Goal: Information Seeking & Learning: Learn about a topic

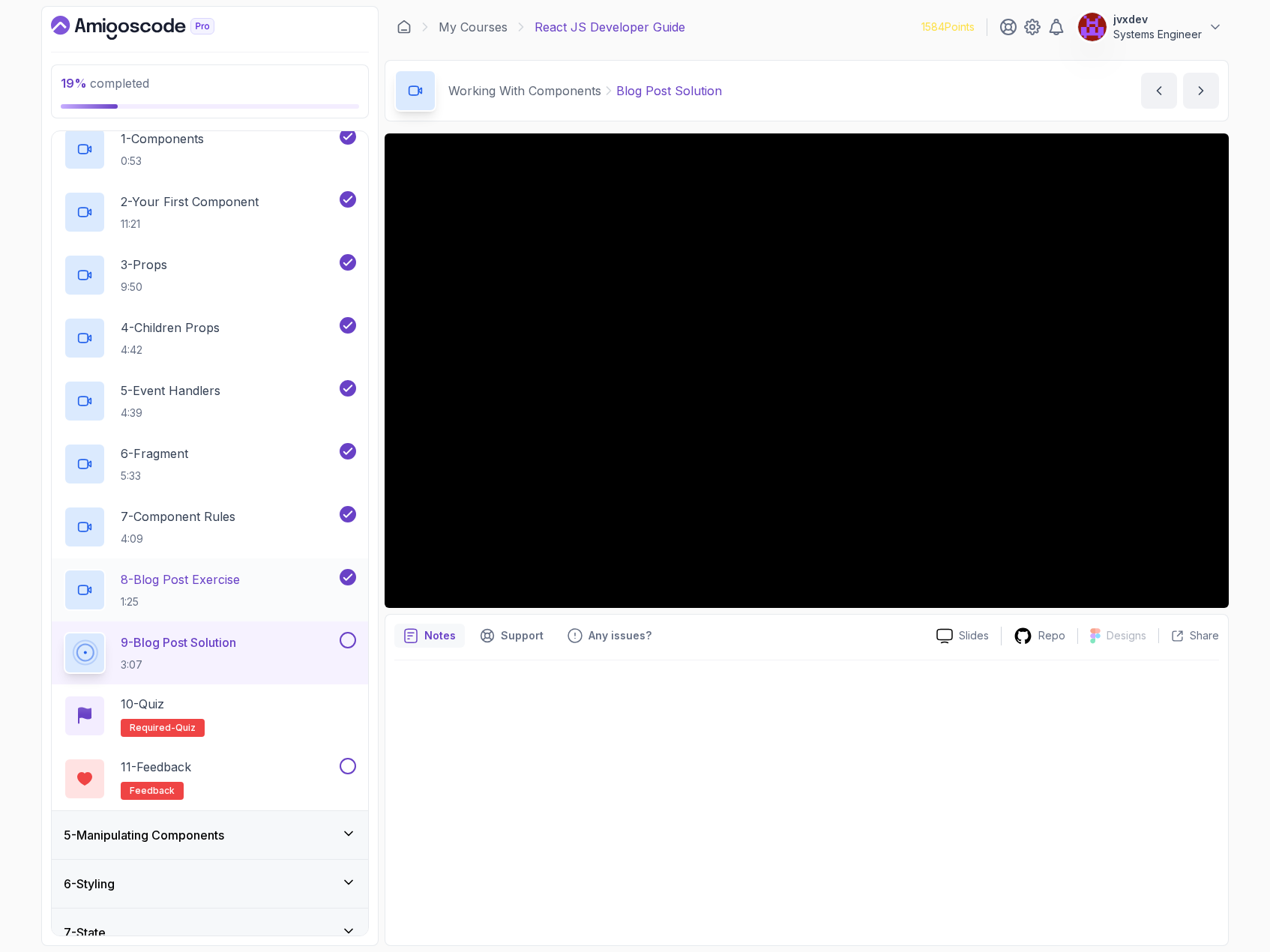
scroll to position [225, 0]
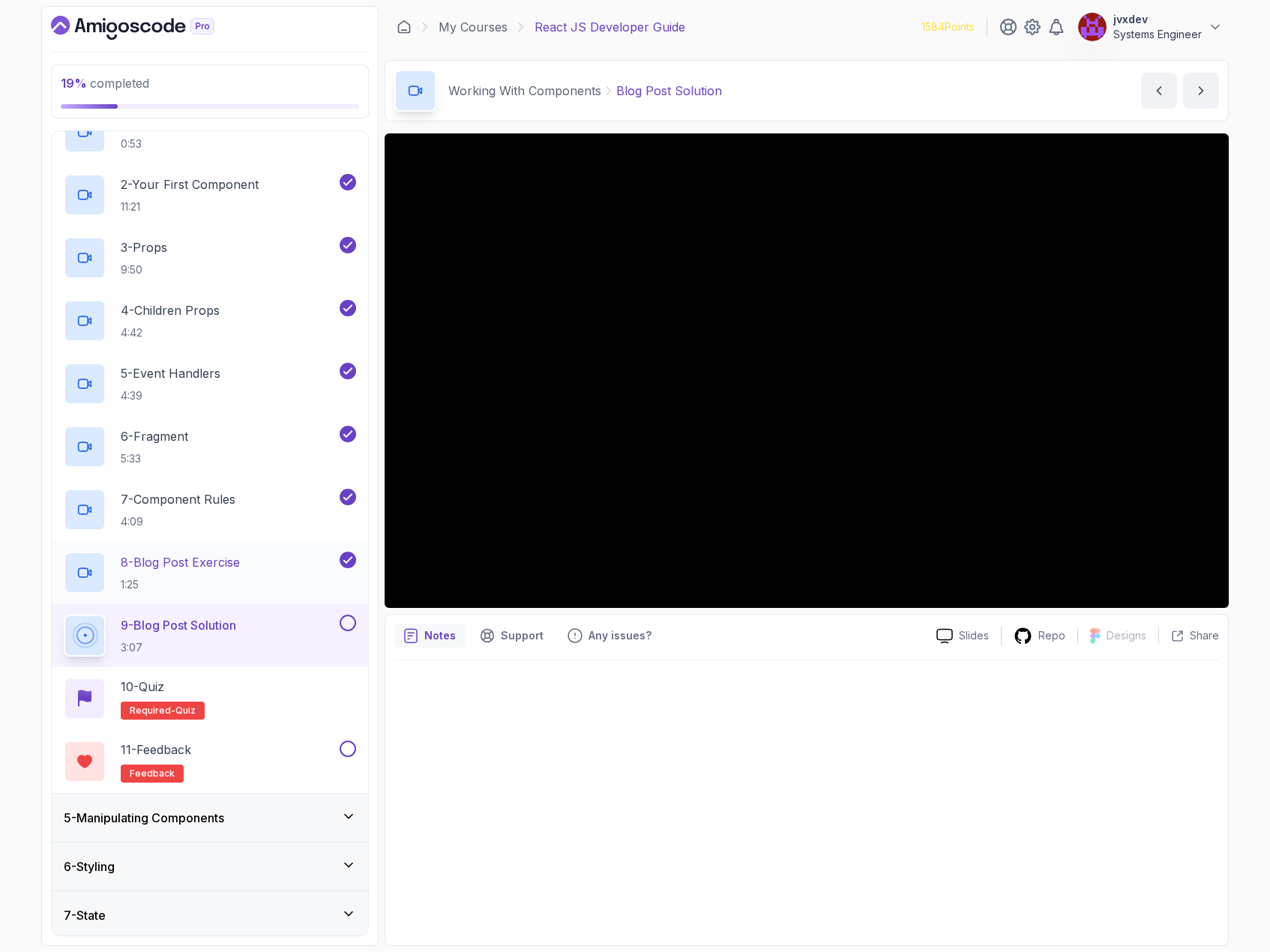
click at [362, 595] on div "8 - Blog Post Exercise 1:25" at bounding box center [210, 573] width 316 height 63
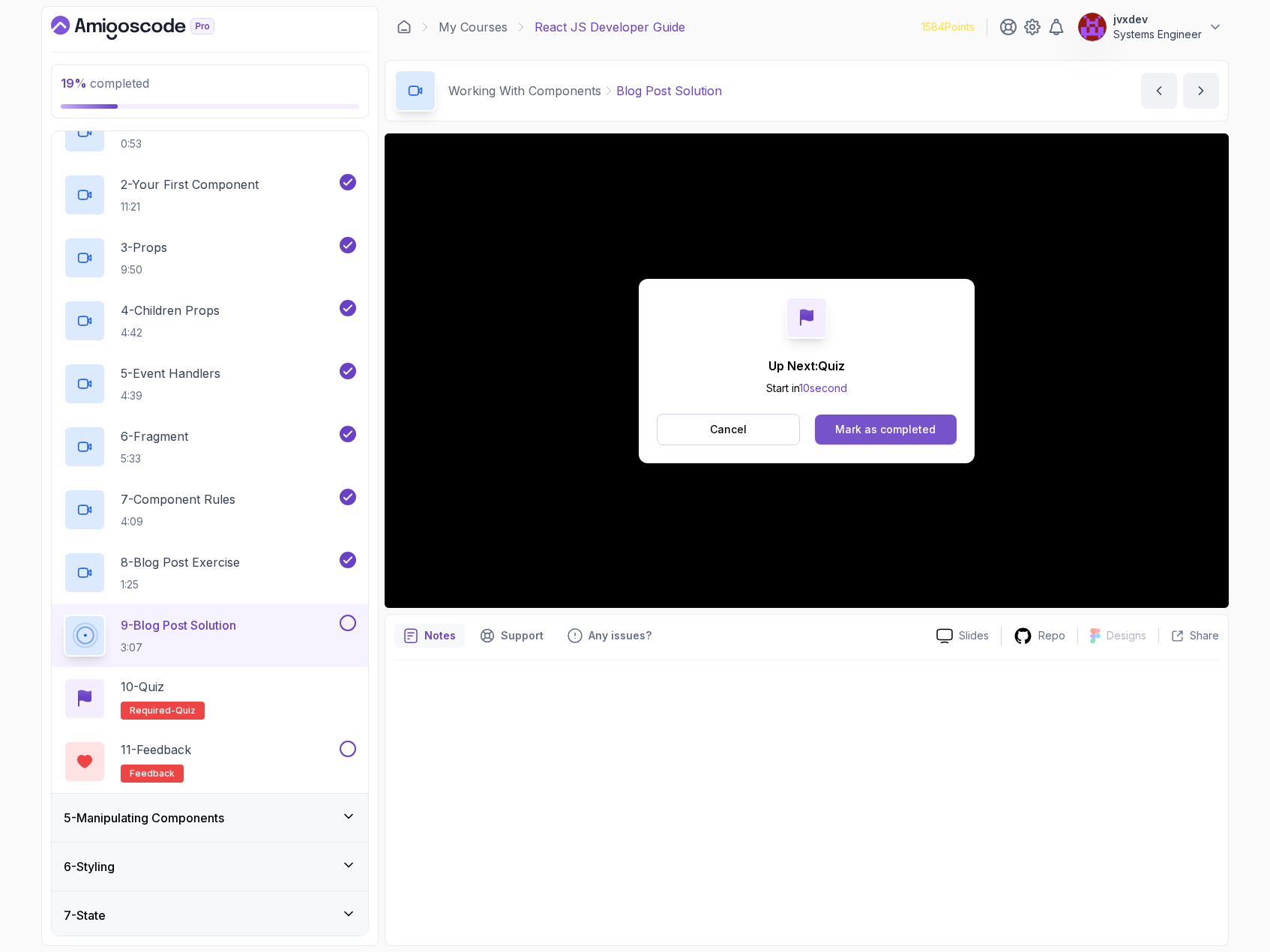
click at [865, 431] on div "Mark as completed" at bounding box center [885, 430] width 101 height 15
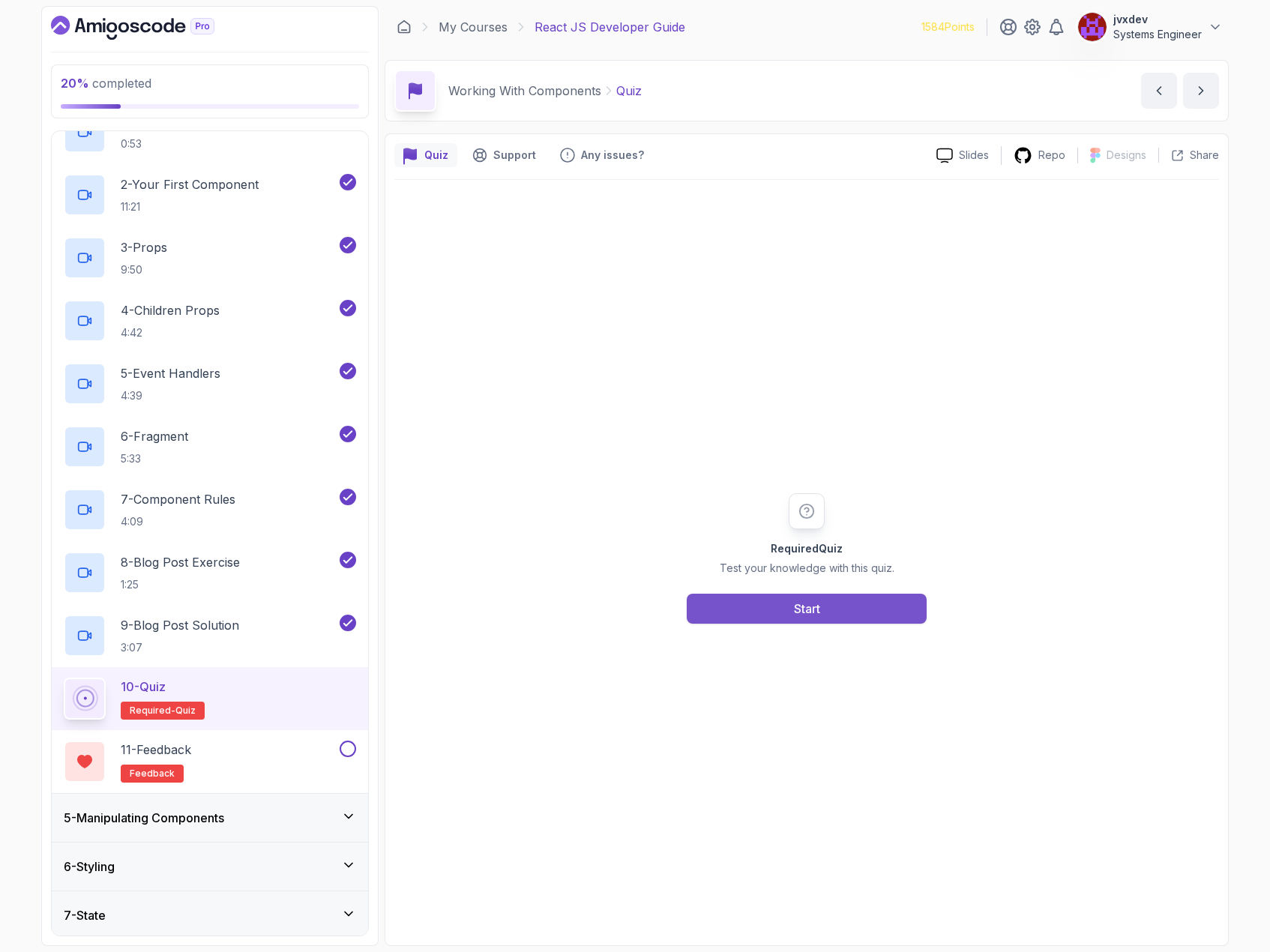
click at [847, 612] on button "Start" at bounding box center [806, 608] width 240 height 30
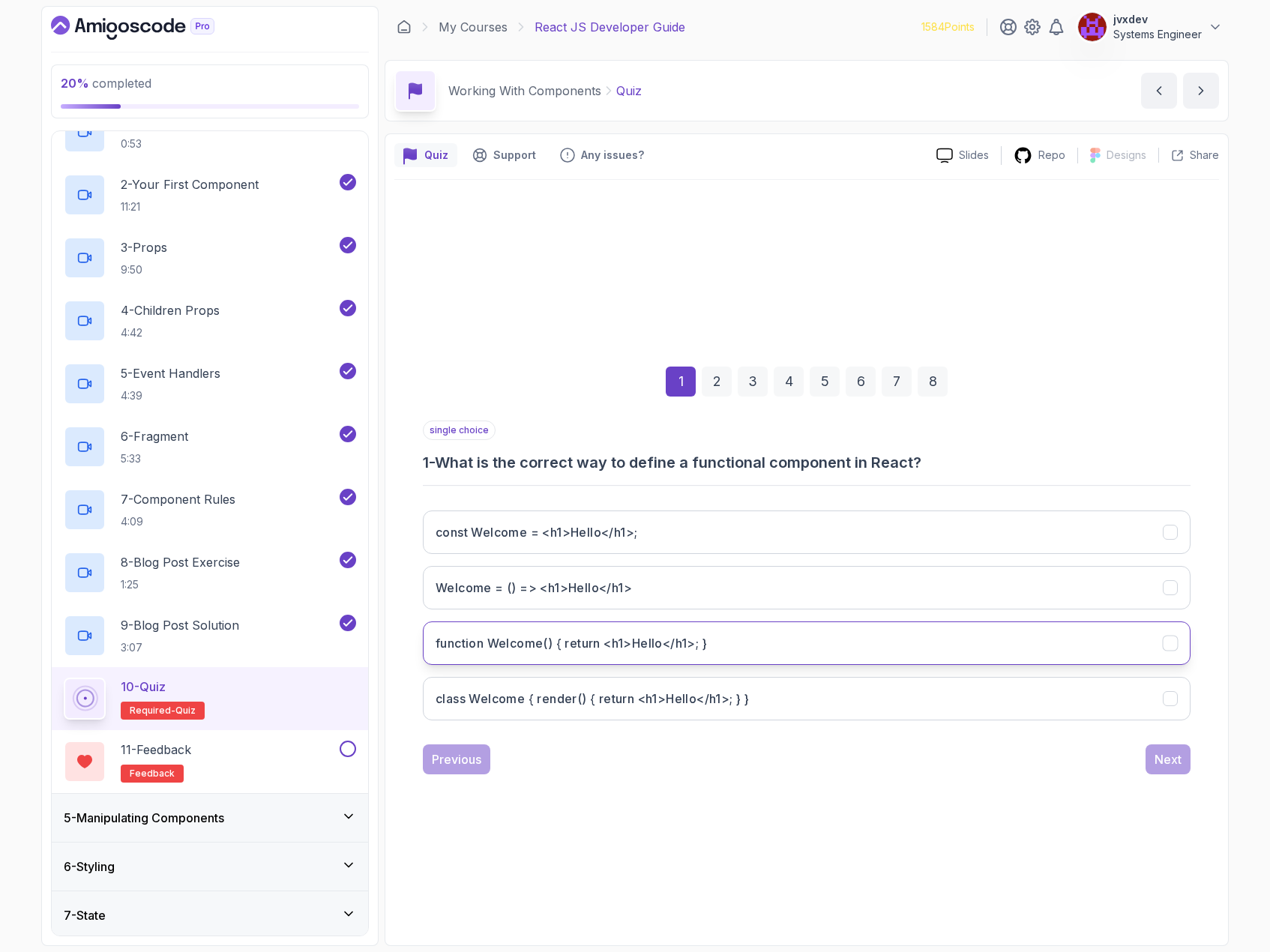
click at [716, 645] on button "function Welcome() { return <h1>Hello</h1>; }" at bounding box center [807, 643] width 768 height 44
click at [1163, 772] on button "Next" at bounding box center [1168, 759] width 45 height 30
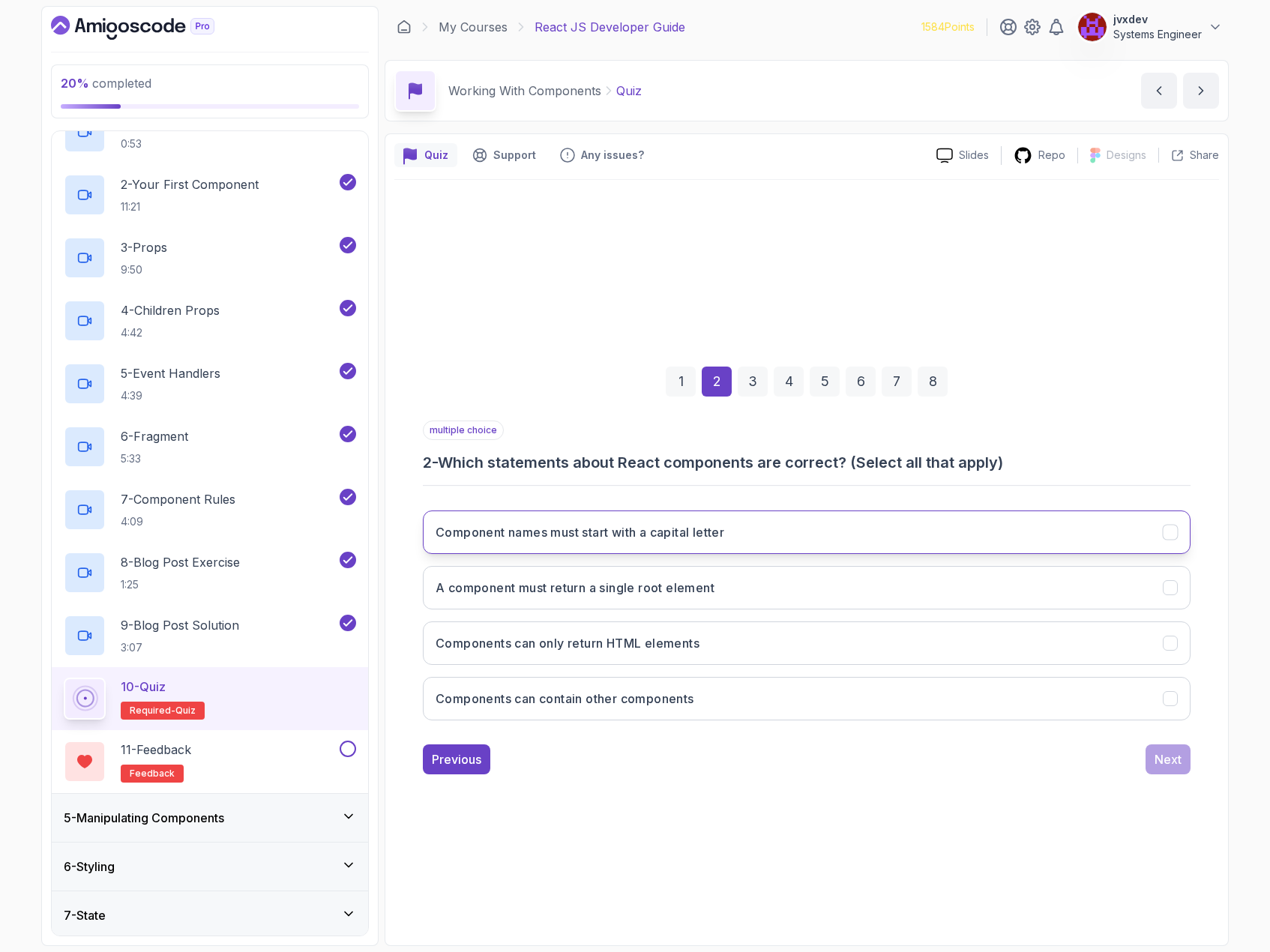
click at [809, 531] on button "Component names must start with a capital letter" at bounding box center [807, 532] width 768 height 44
click at [751, 699] on button "Components can contain other components" at bounding box center [807, 699] width 768 height 44
click at [785, 646] on button "Components can only return HTML elements" at bounding box center [807, 643] width 768 height 44
click at [1166, 758] on div "Next" at bounding box center [1169, 759] width 27 height 18
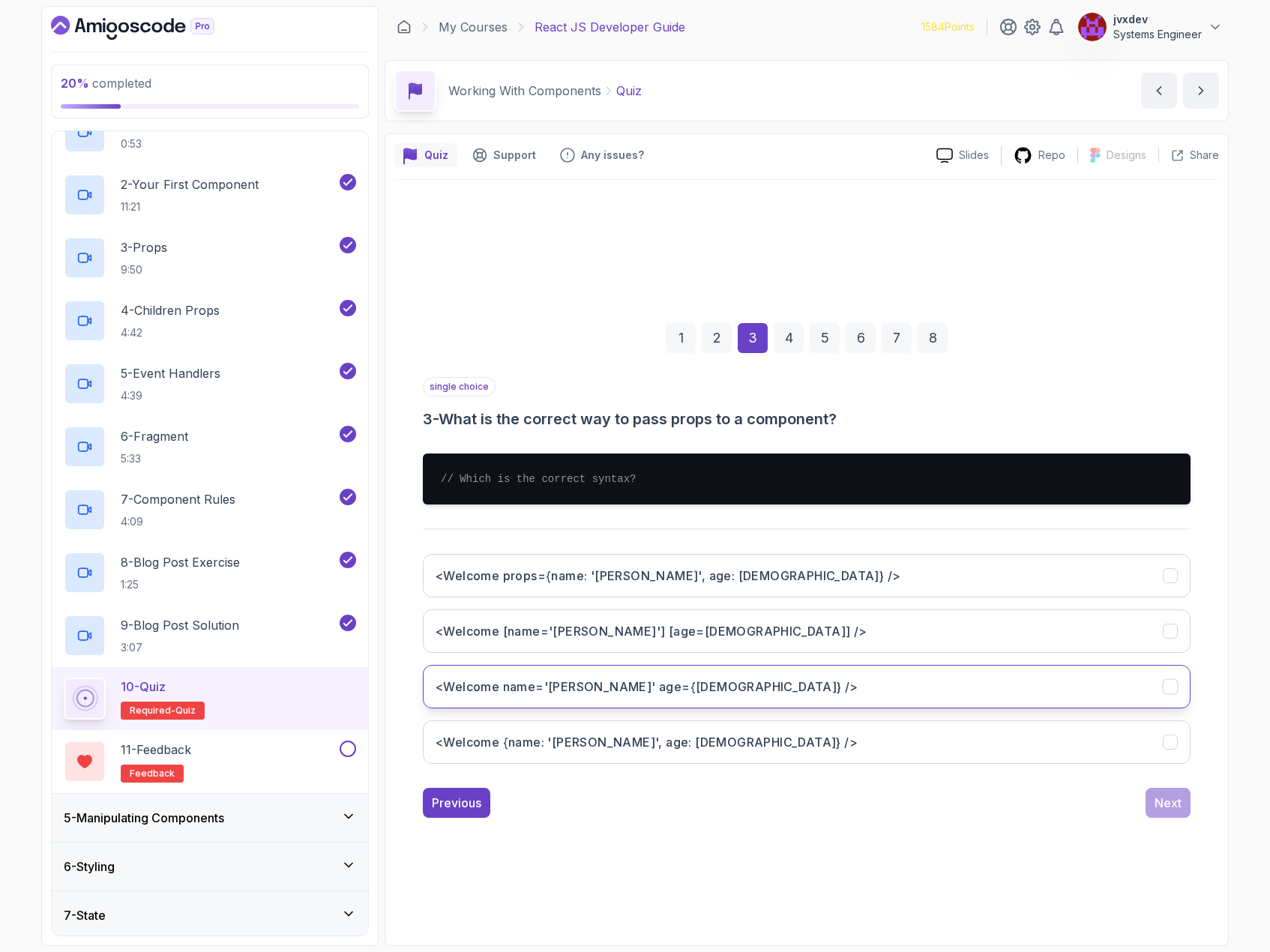
click at [789, 690] on button "<Welcome name='[PERSON_NAME]' age={[DEMOGRAPHIC_DATA]} />" at bounding box center [807, 687] width 768 height 44
click at [1179, 805] on div "Next" at bounding box center [1169, 803] width 27 height 18
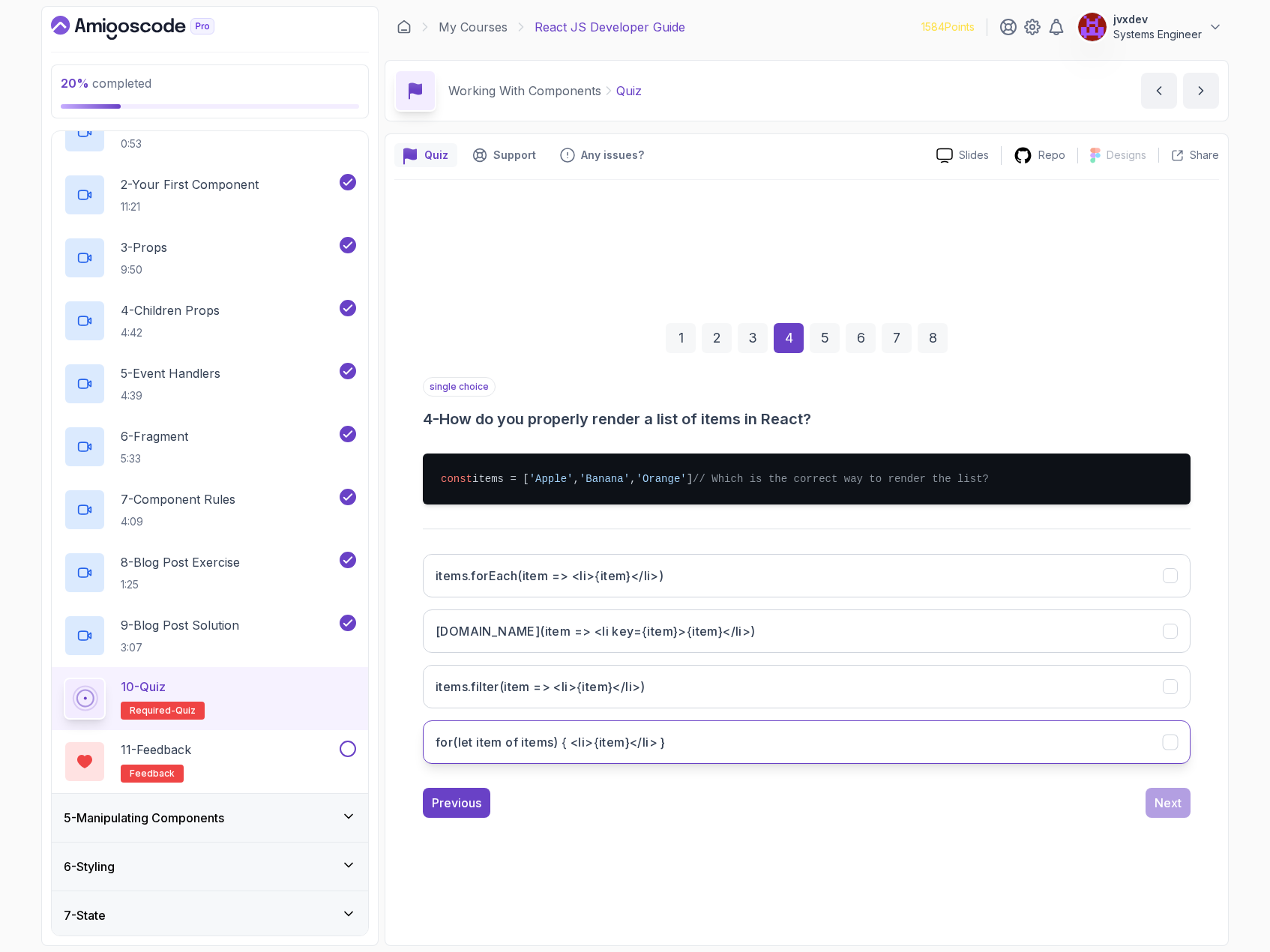
click at [939, 738] on button "for(let item of items) { <li>{item}</li> }" at bounding box center [807, 742] width 768 height 44
click at [1174, 812] on div "Next" at bounding box center [1169, 803] width 27 height 18
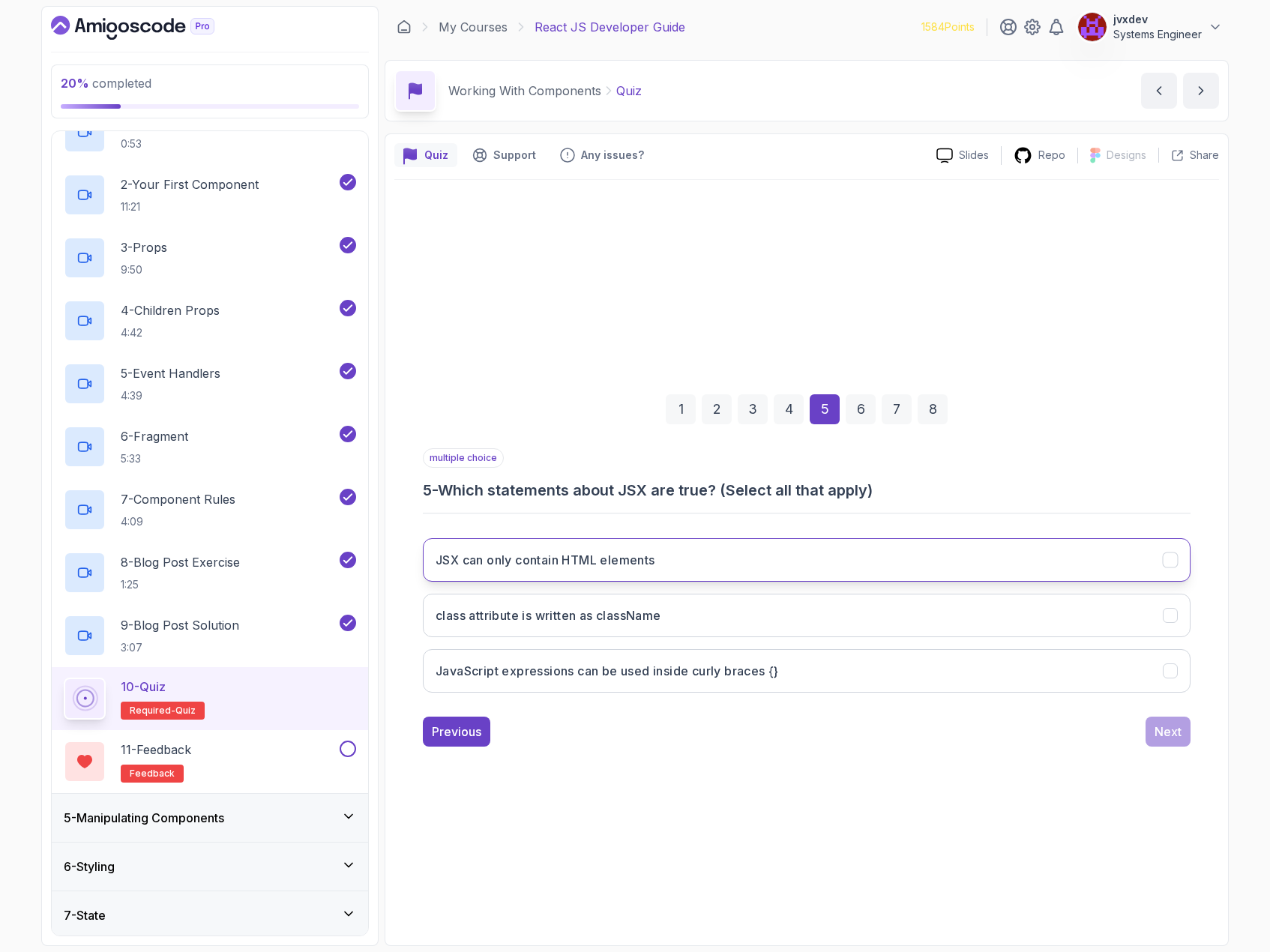
click at [680, 561] on button "JSX can only contain HTML elements" at bounding box center [807, 560] width 768 height 44
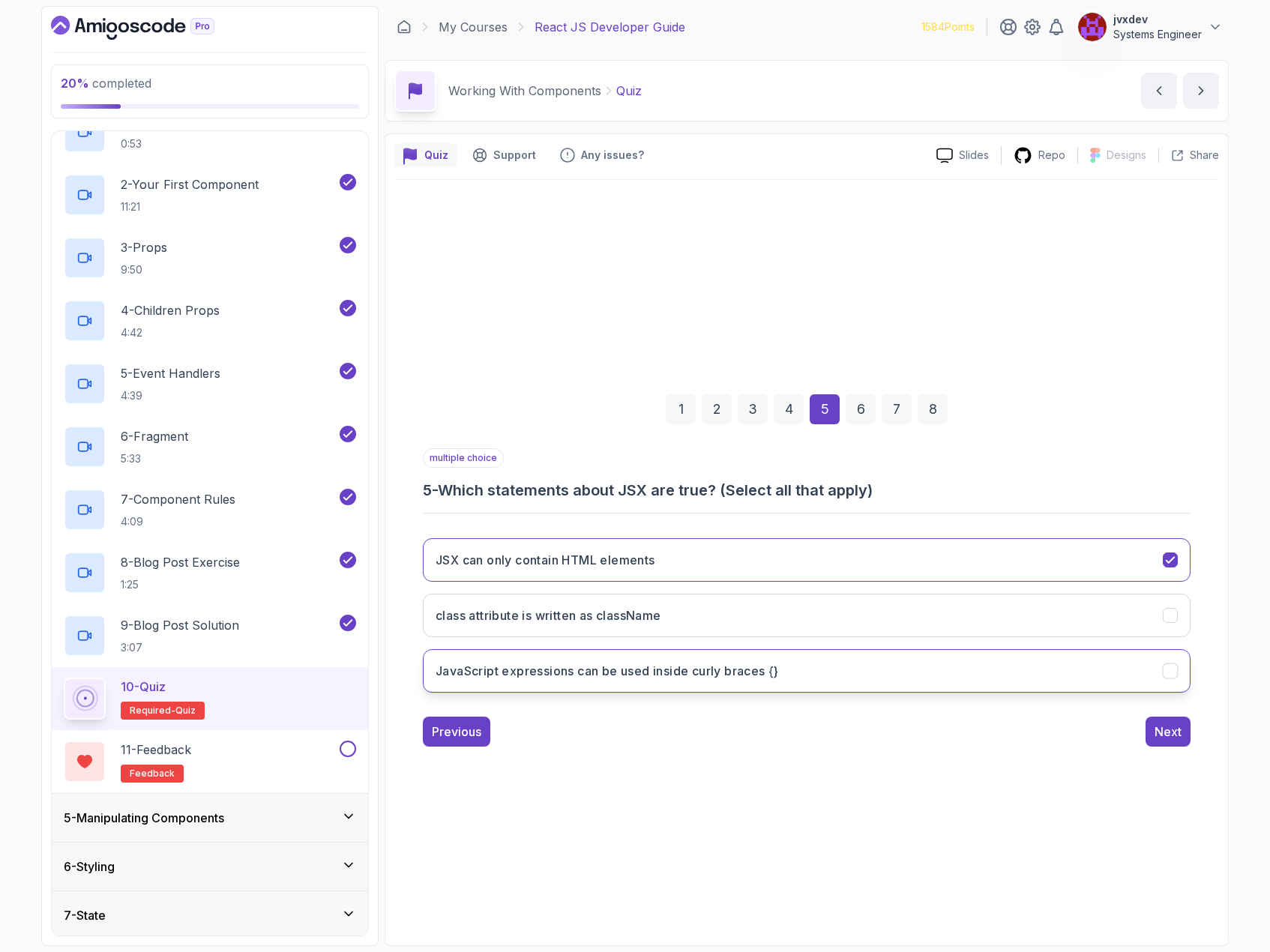
click at [769, 677] on h3 "JavaScript expressions can be used inside curly braces {}" at bounding box center [607, 670] width 344 height 18
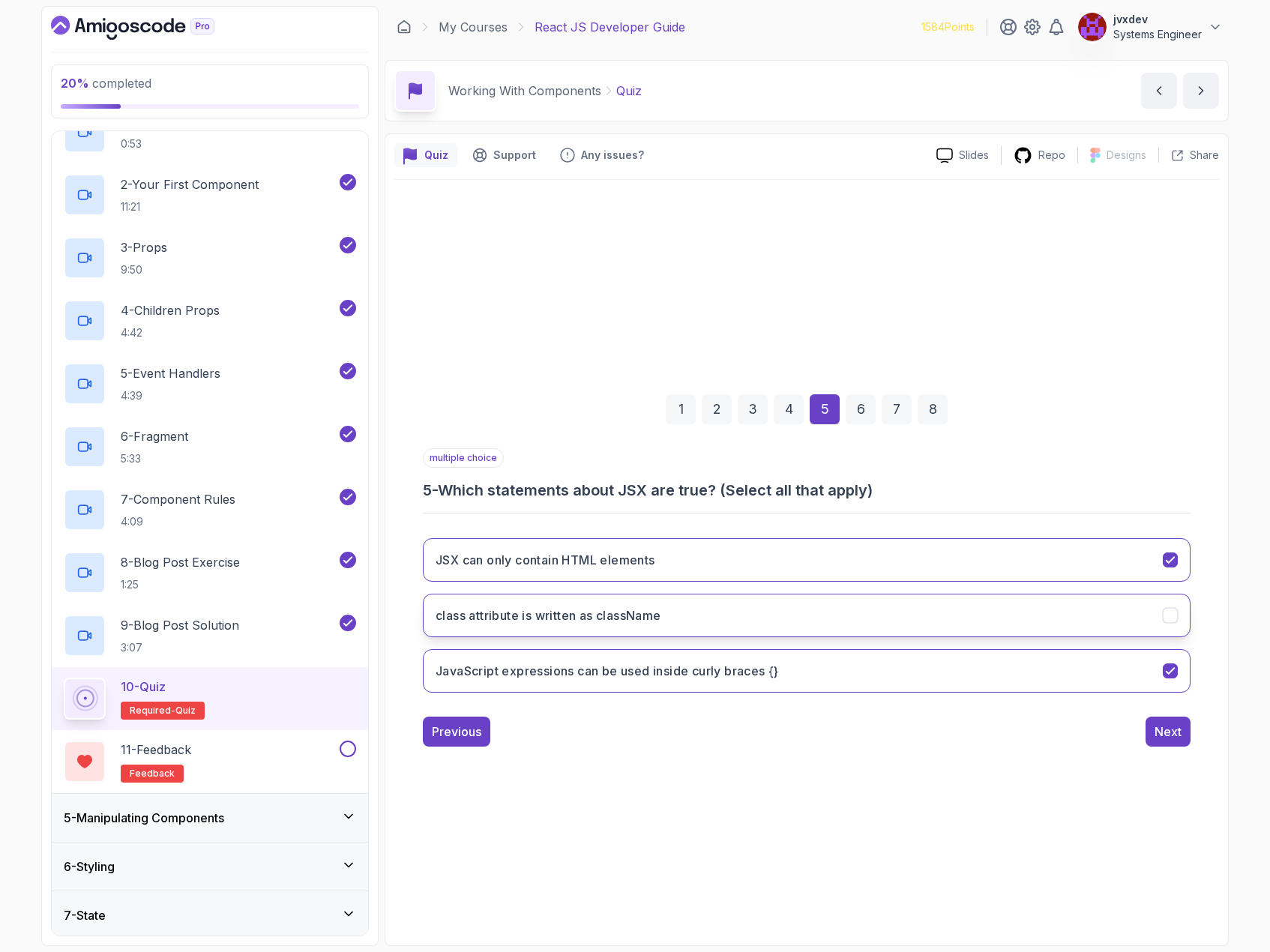
click at [1020, 618] on button "class attribute is written as className" at bounding box center [807, 615] width 768 height 44
click at [1181, 741] on button "Next" at bounding box center [1168, 731] width 45 height 30
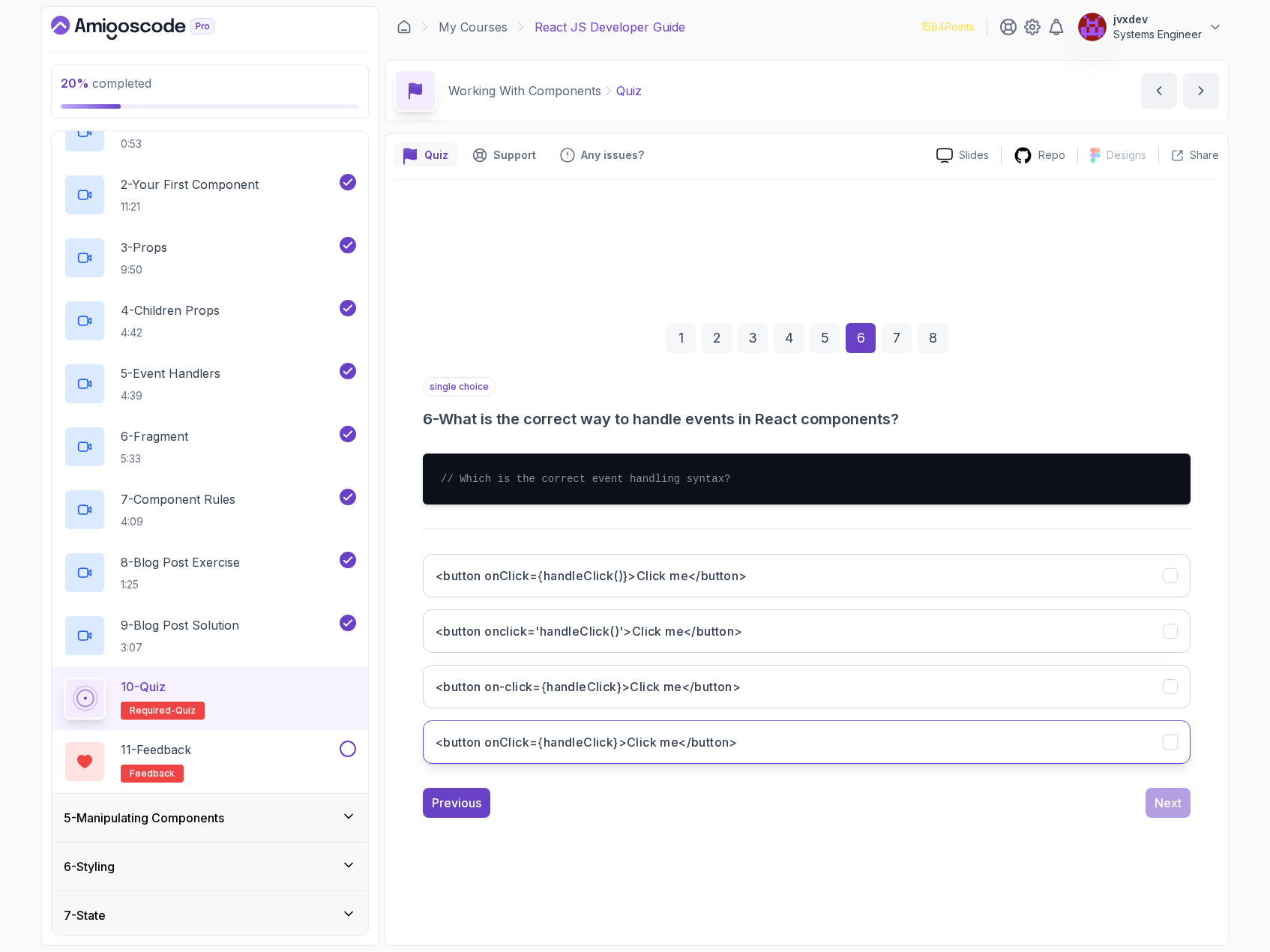
click at [835, 734] on button "<button onClick={handleClick}>Click me</button>" at bounding box center [807, 742] width 768 height 44
click at [1192, 794] on div "1 2 3 4 5 6 7 8 single choice 6 - What is the correct way to handle events in R…" at bounding box center [806, 559] width 825 height 543
click at [1186, 795] on button "Next" at bounding box center [1168, 803] width 45 height 30
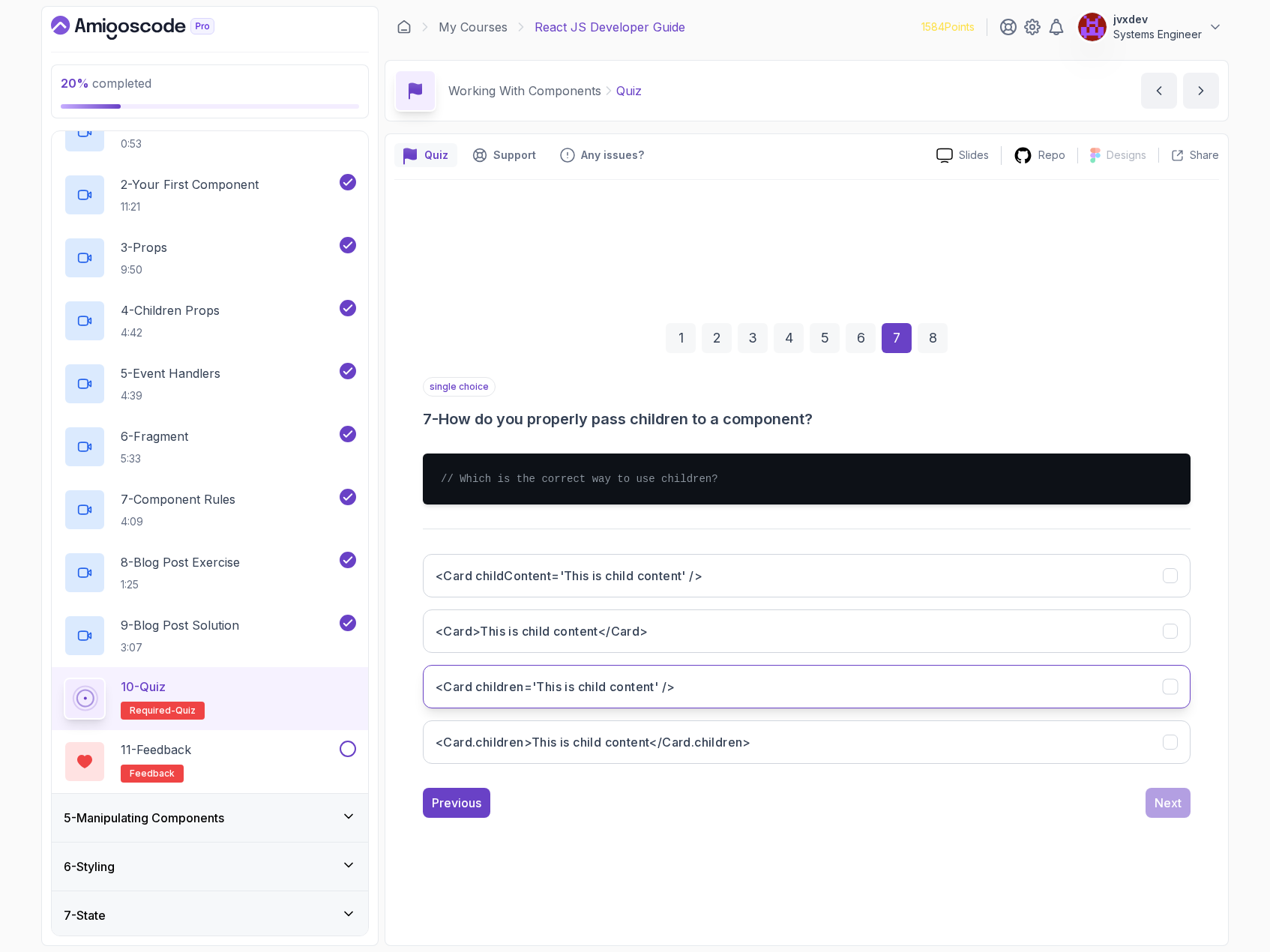
click at [937, 689] on button "<Card children='This is child content' />" at bounding box center [807, 687] width 768 height 44
click at [942, 630] on button "<Card>This is child content</Card>" at bounding box center [807, 631] width 768 height 44
click at [1175, 821] on div "1 2 3 4 5 6 7 8 single choice 7 - How do you properly pass children to a compon…" at bounding box center [806, 559] width 825 height 543
click at [1175, 808] on div "Next" at bounding box center [1169, 803] width 27 height 18
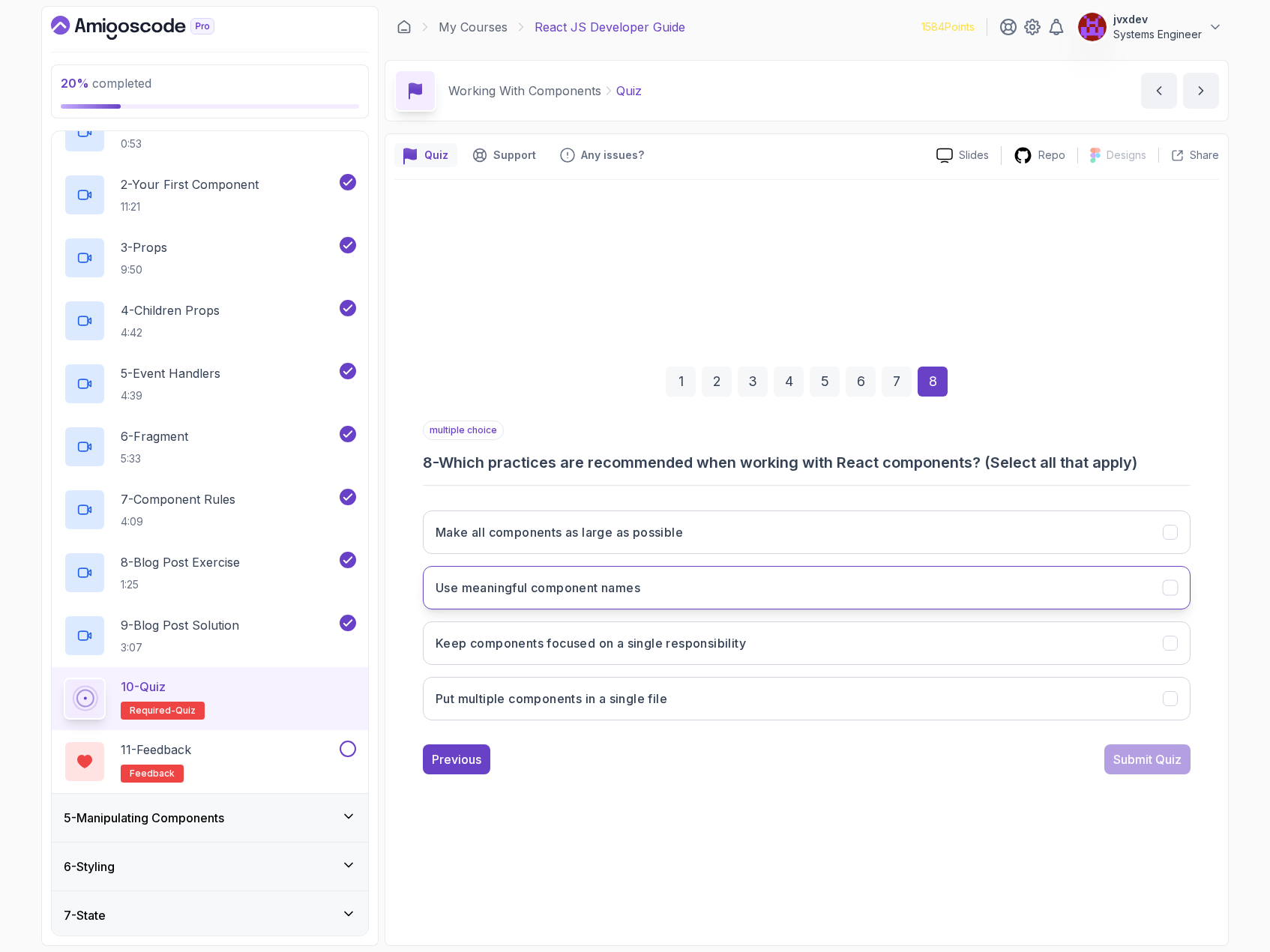
click at [763, 582] on button "Use meaningful component names" at bounding box center [807, 588] width 768 height 44
click at [786, 646] on button "Keep components focused on a single responsibility" at bounding box center [807, 643] width 768 height 44
click at [1180, 767] on div "Submit Quiz" at bounding box center [1147, 759] width 68 height 18
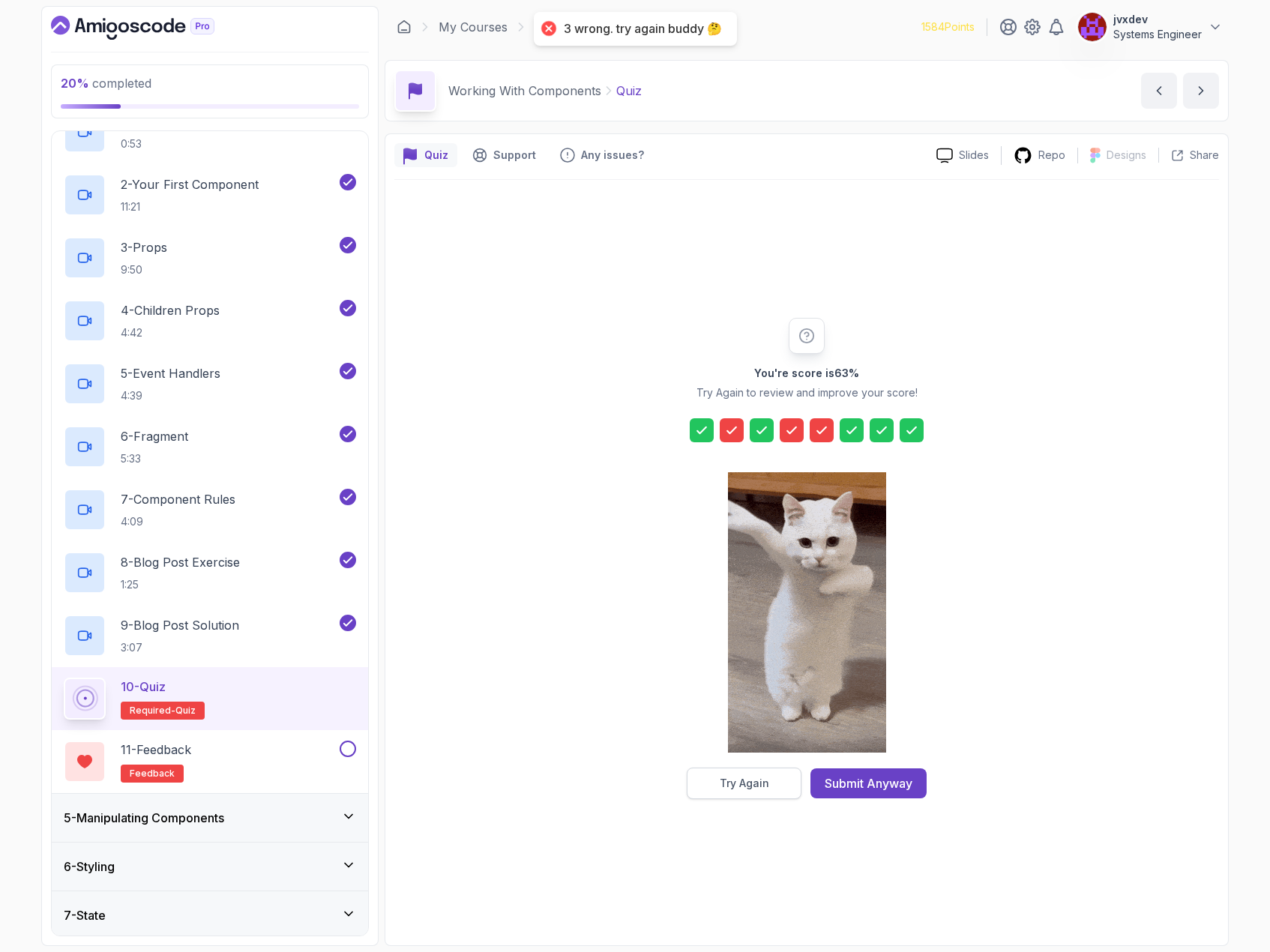
click at [772, 785] on button "Try Again" at bounding box center [744, 783] width 115 height 32
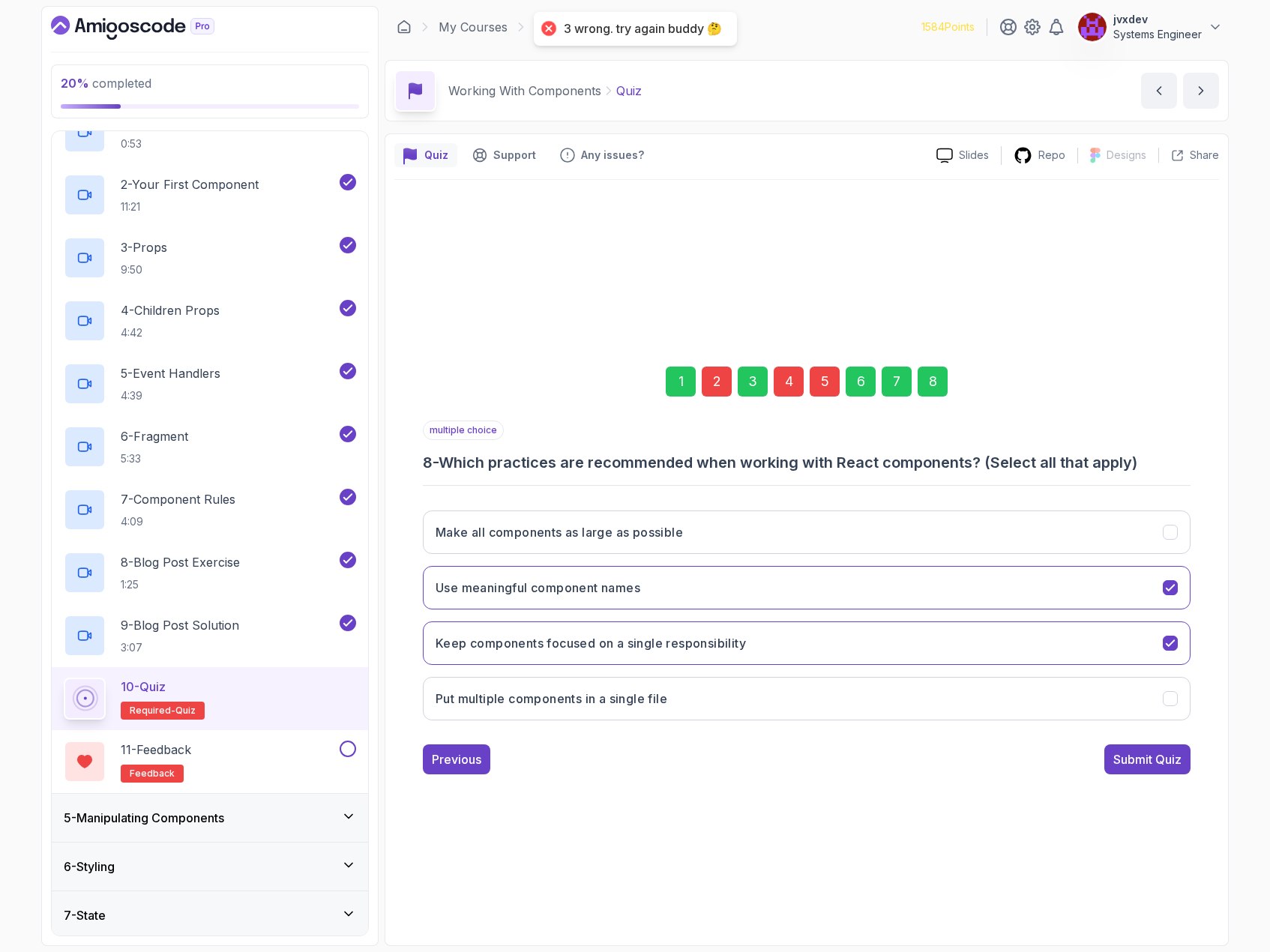
click at [681, 386] on div "1" at bounding box center [681, 381] width 30 height 30
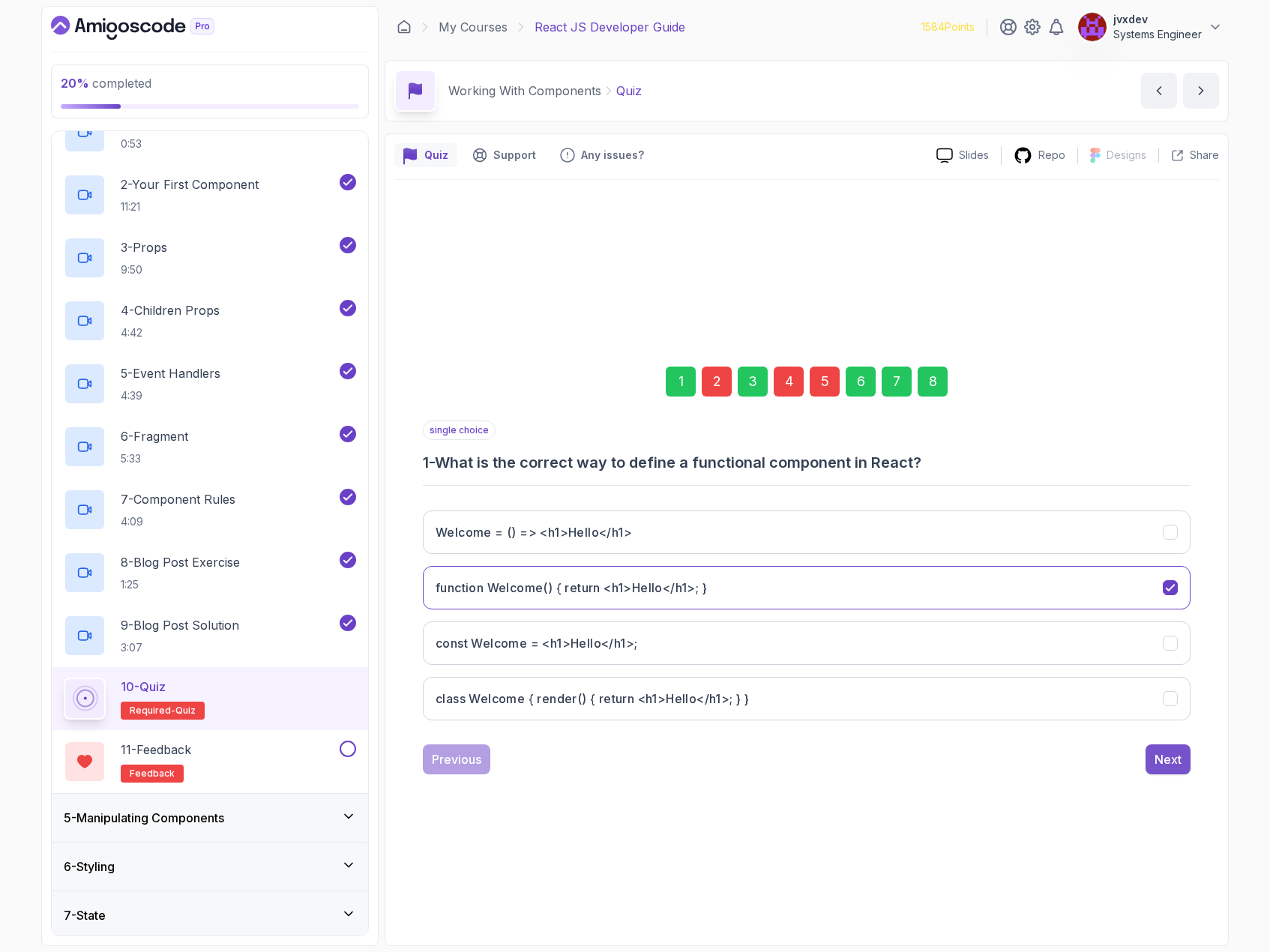
click at [1165, 760] on div "Next" at bounding box center [1169, 759] width 27 height 18
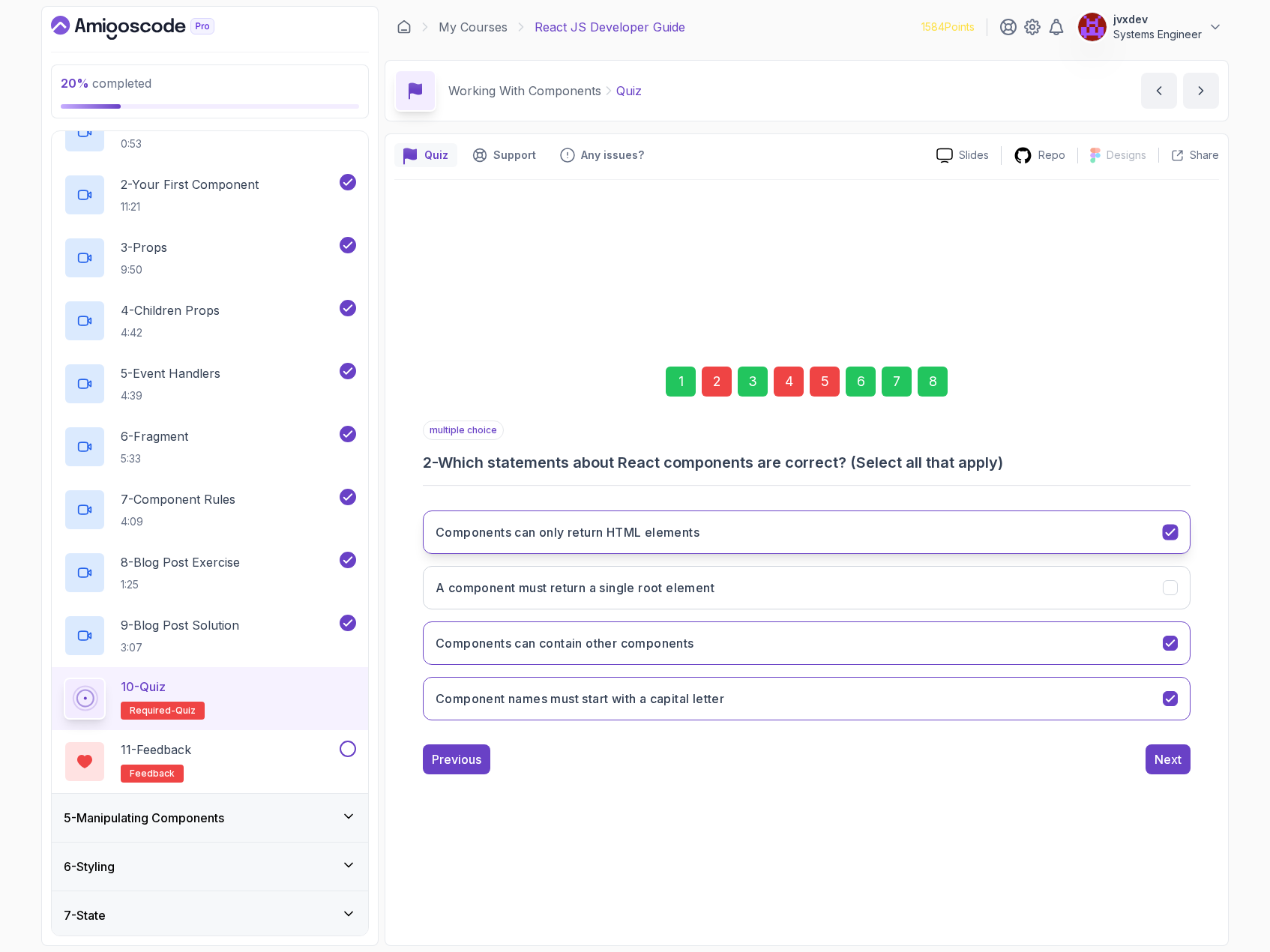
click at [1181, 537] on button "Components can only return HTML elements" at bounding box center [807, 532] width 768 height 44
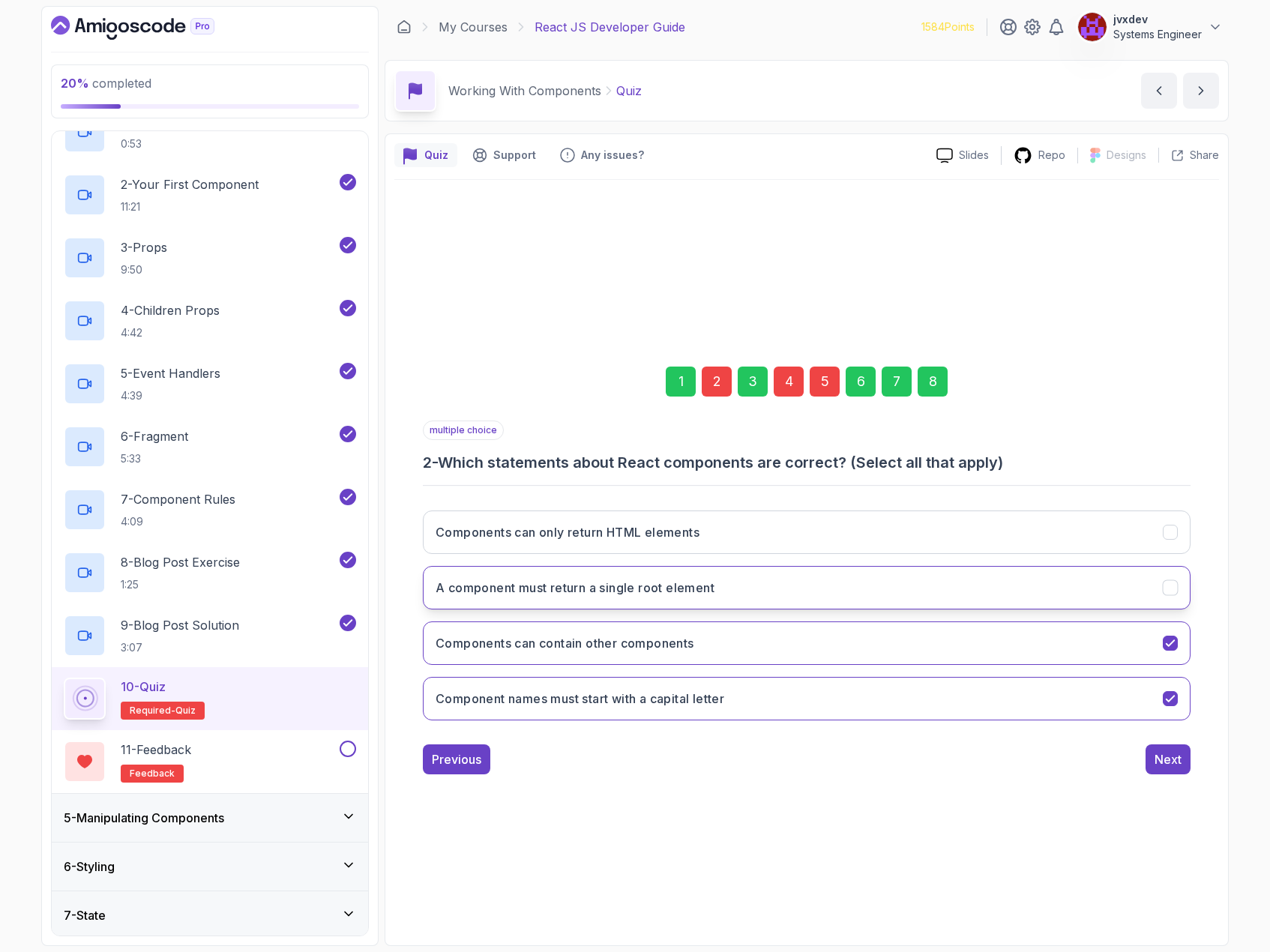
click at [1175, 585] on icon "A component must return a single root element" at bounding box center [1170, 587] width 14 height 15
click at [1175, 592] on icon "A component must return a single root element" at bounding box center [1170, 587] width 14 height 15
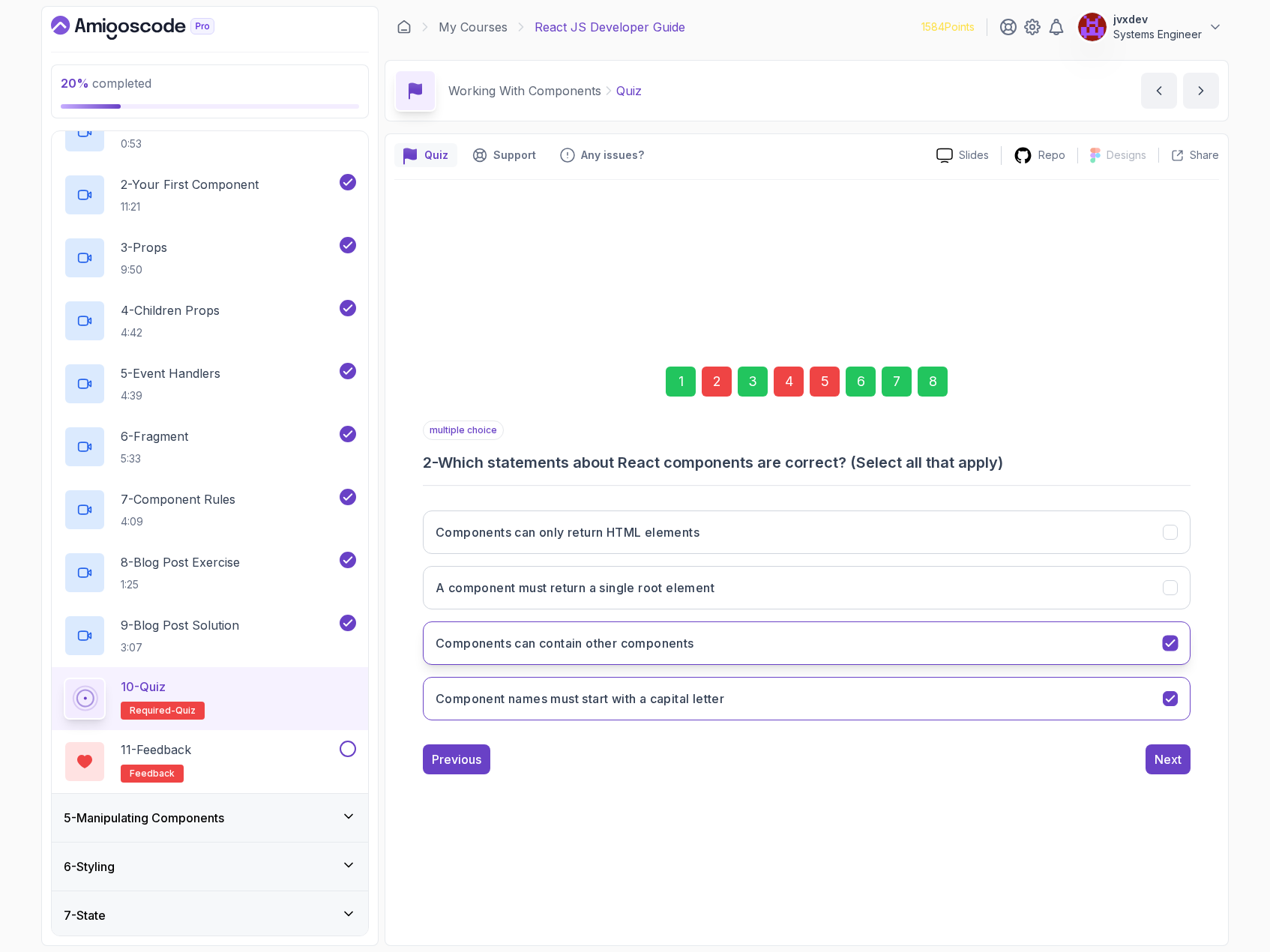
click at [1179, 642] on button "Components can contain other components" at bounding box center [807, 643] width 768 height 44
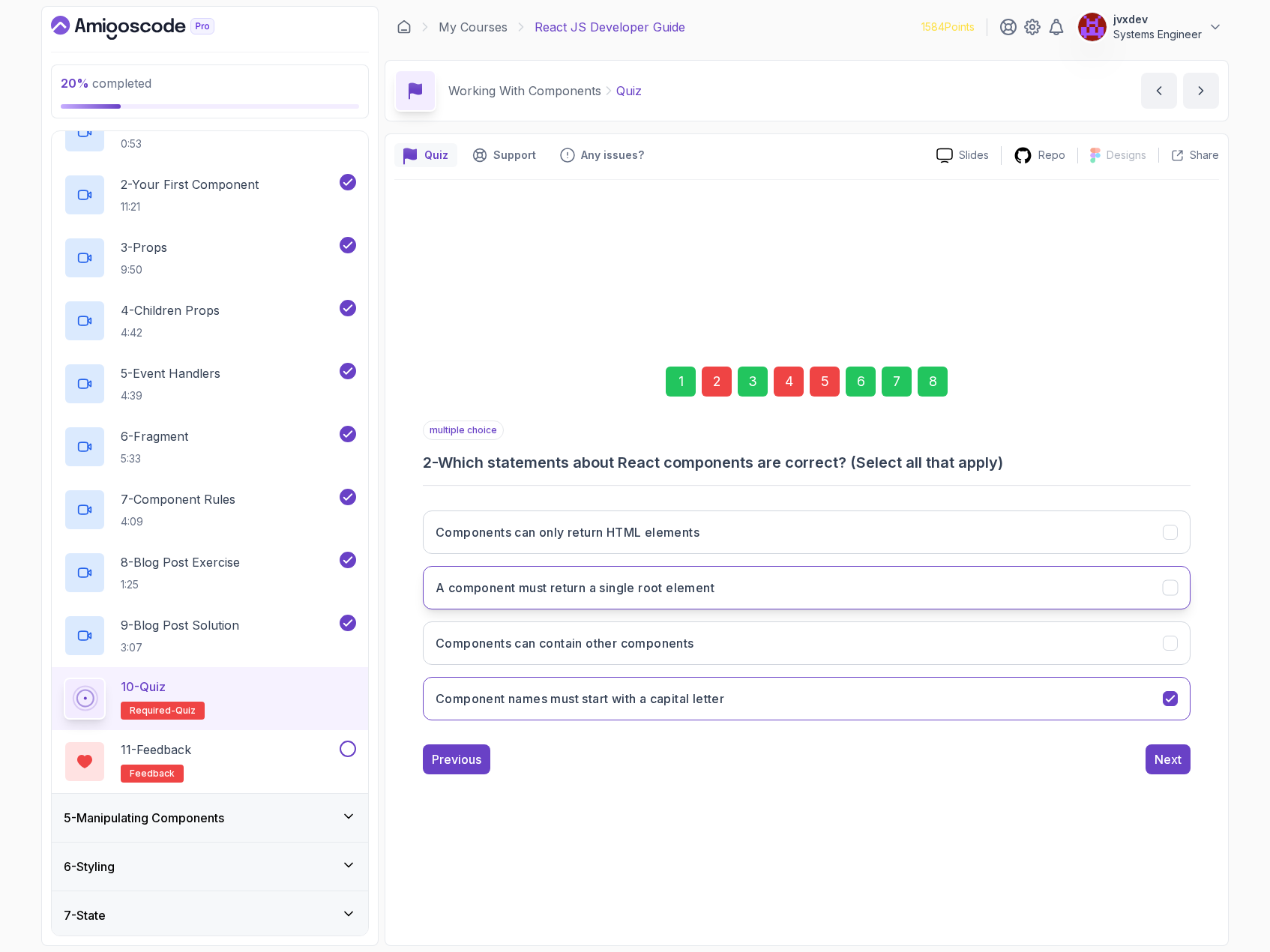
click at [1162, 586] on button "A component must return a single root element" at bounding box center [807, 588] width 768 height 44
click at [1178, 758] on div "Next" at bounding box center [1169, 759] width 27 height 18
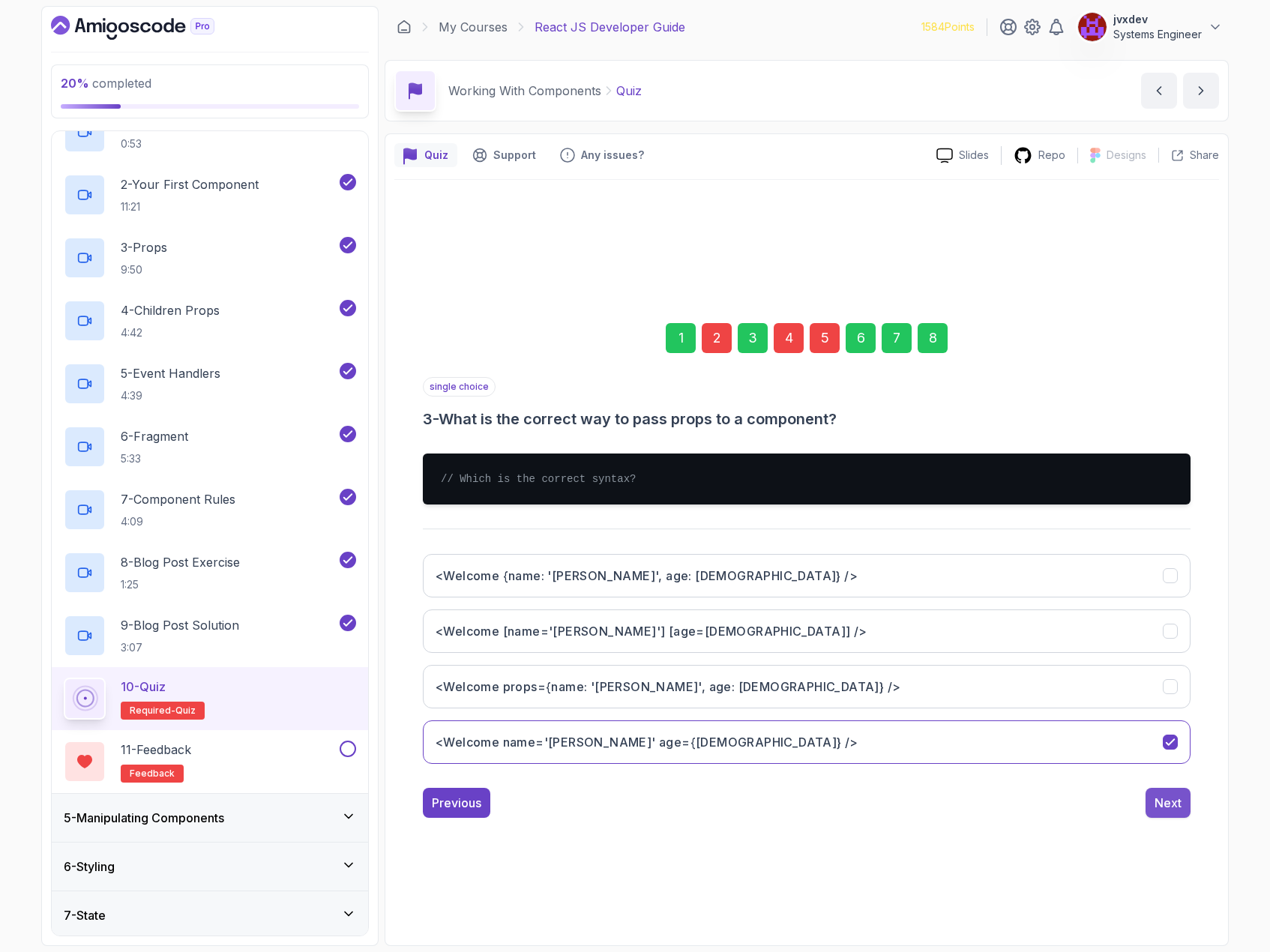
click at [1163, 798] on div "Next" at bounding box center [1169, 803] width 27 height 18
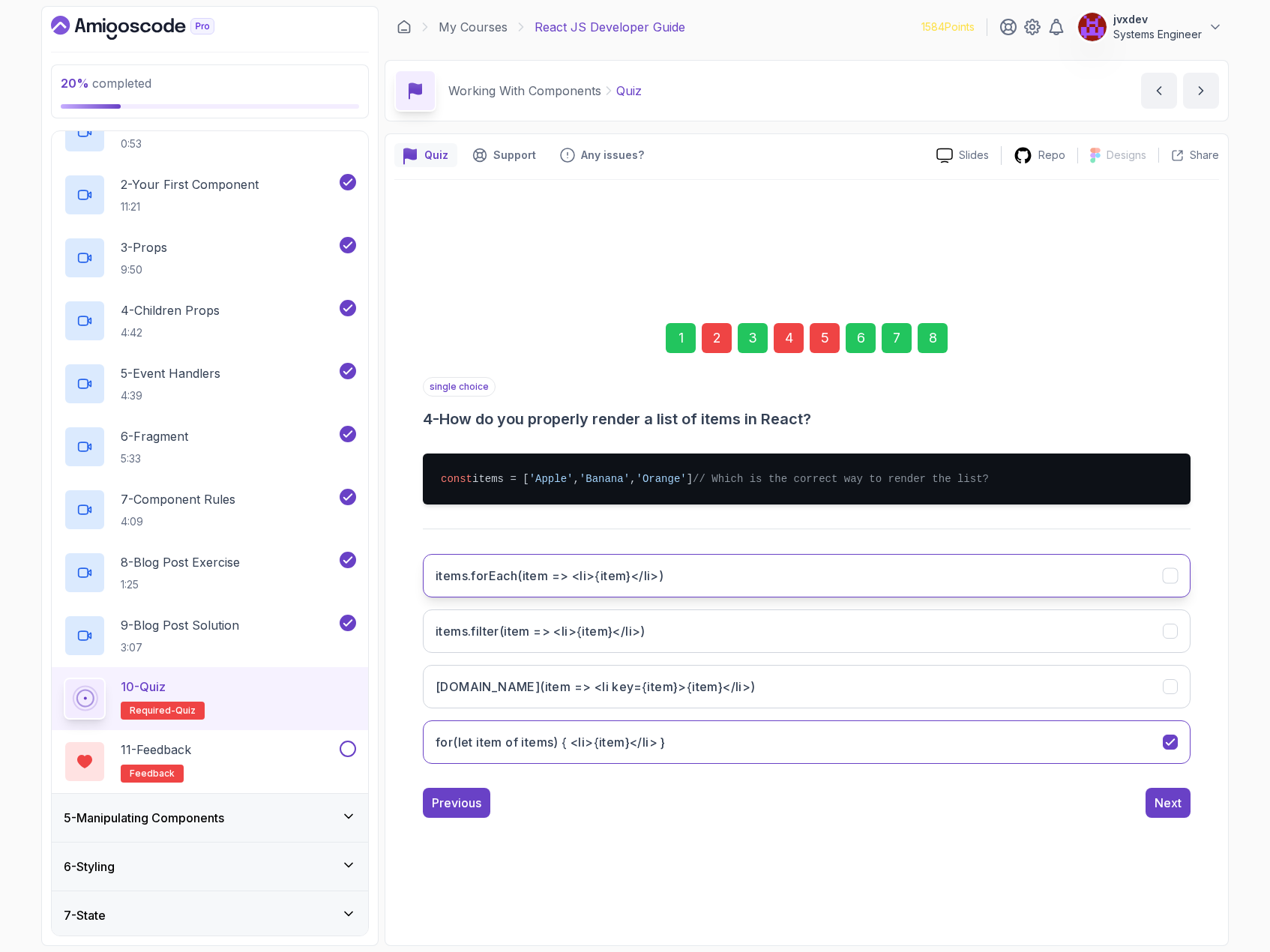
click at [859, 573] on button "items.forEach(item => <li>{item}</li>)" at bounding box center [807, 576] width 768 height 44
click at [1154, 813] on button "Next" at bounding box center [1168, 803] width 45 height 30
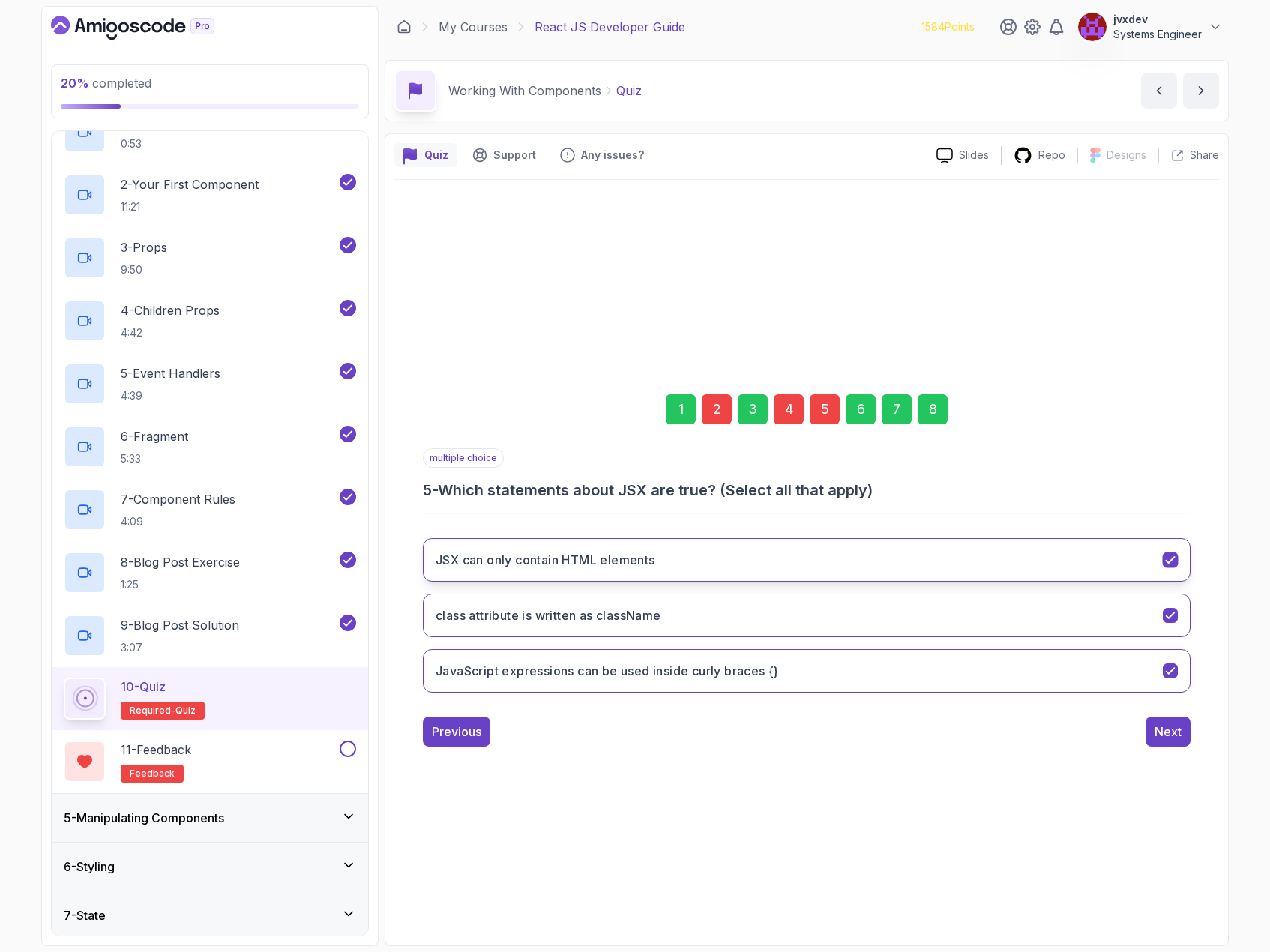
click at [1178, 561] on div "JSX can only contain HTML elements" at bounding box center [1171, 560] width 15 height 15
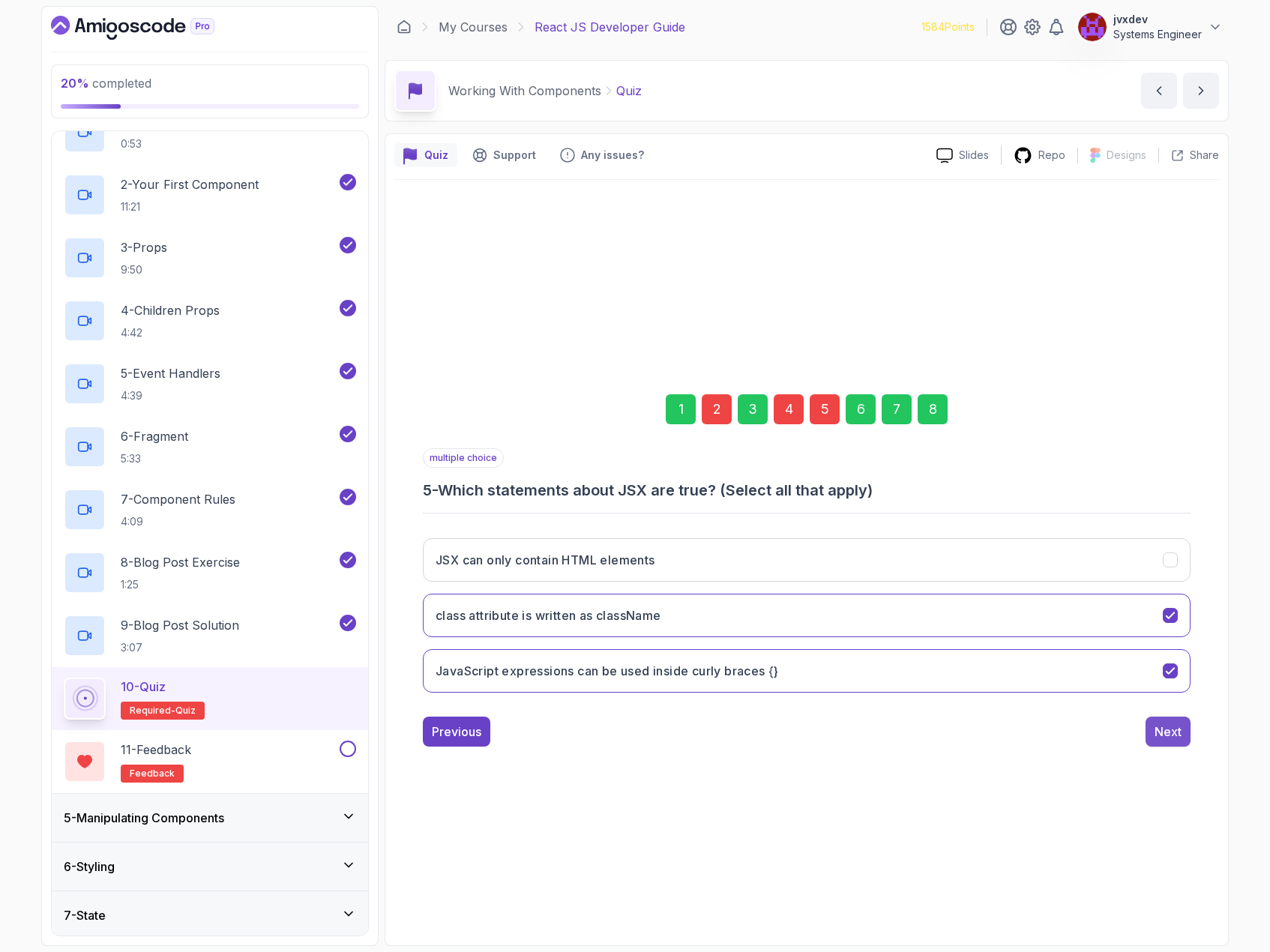
click at [1175, 728] on div "Next" at bounding box center [1169, 731] width 27 height 18
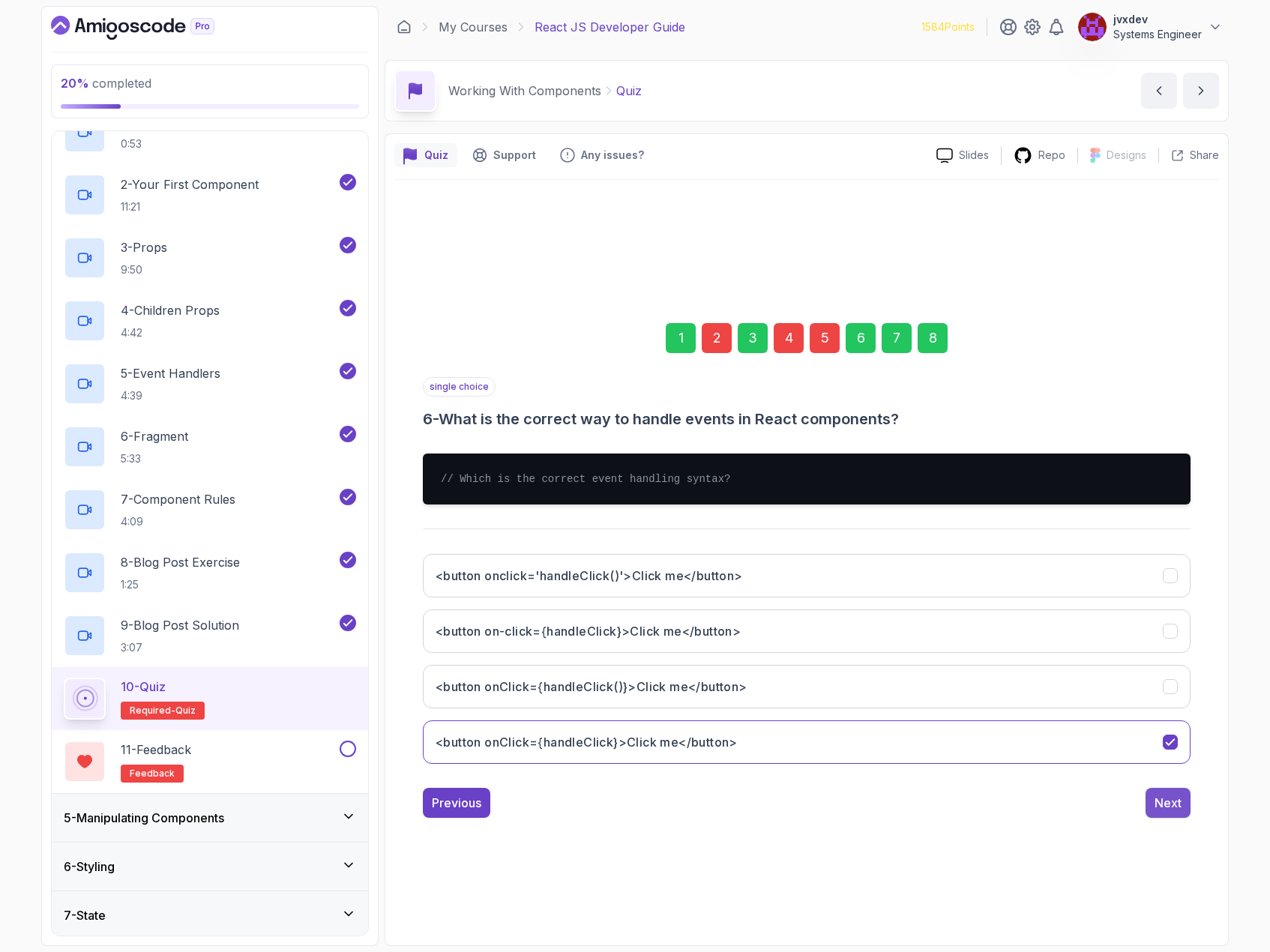
click at [1181, 810] on div "Next" at bounding box center [1169, 803] width 27 height 18
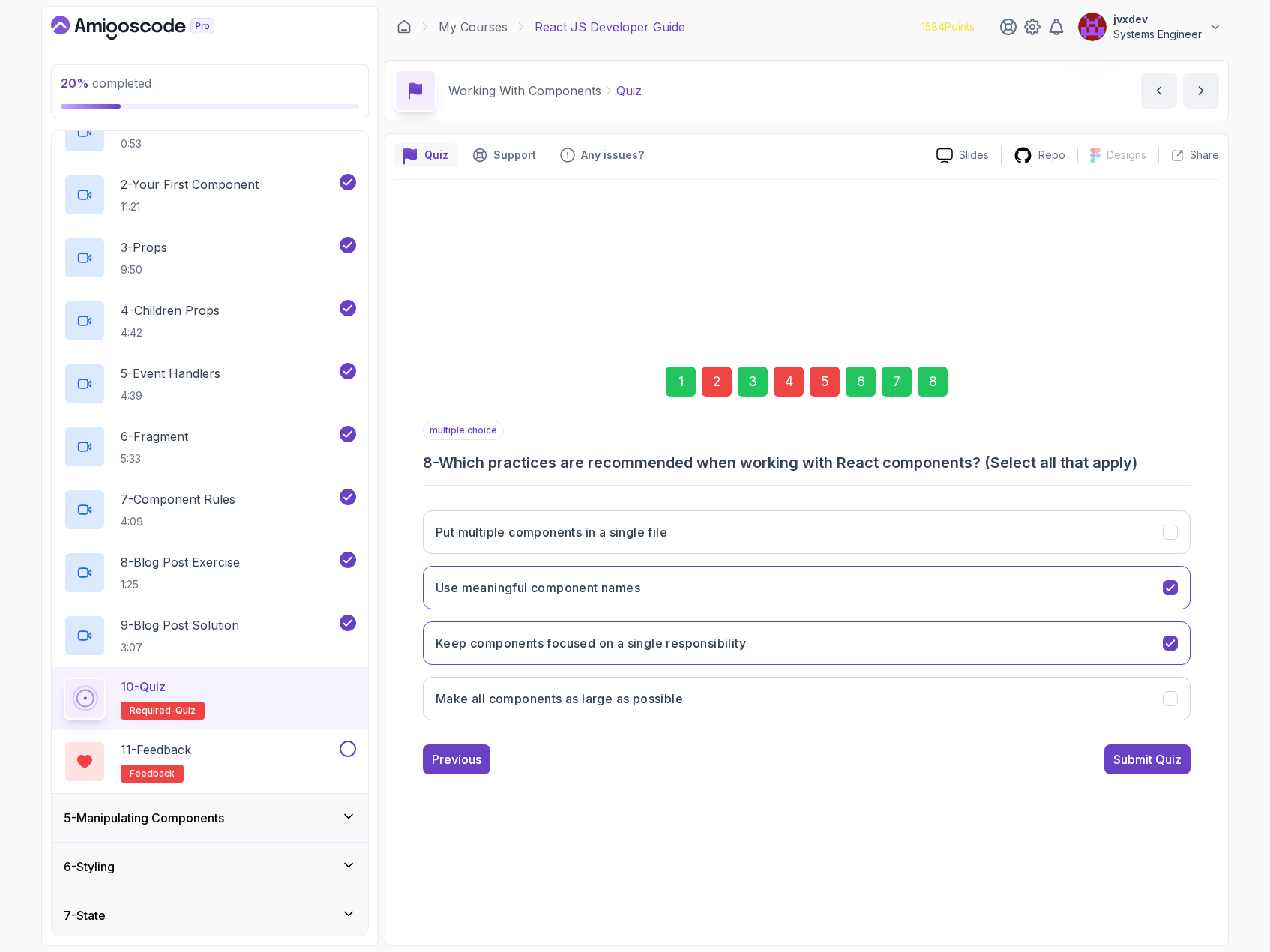
click at [1181, 810] on div "1 2 3 4 5 6 7 8 multiple choice 8 - Which practices are recommended when workin…" at bounding box center [806, 558] width 825 height 757
click at [1174, 766] on div "Submit Quiz" at bounding box center [1147, 759] width 68 height 18
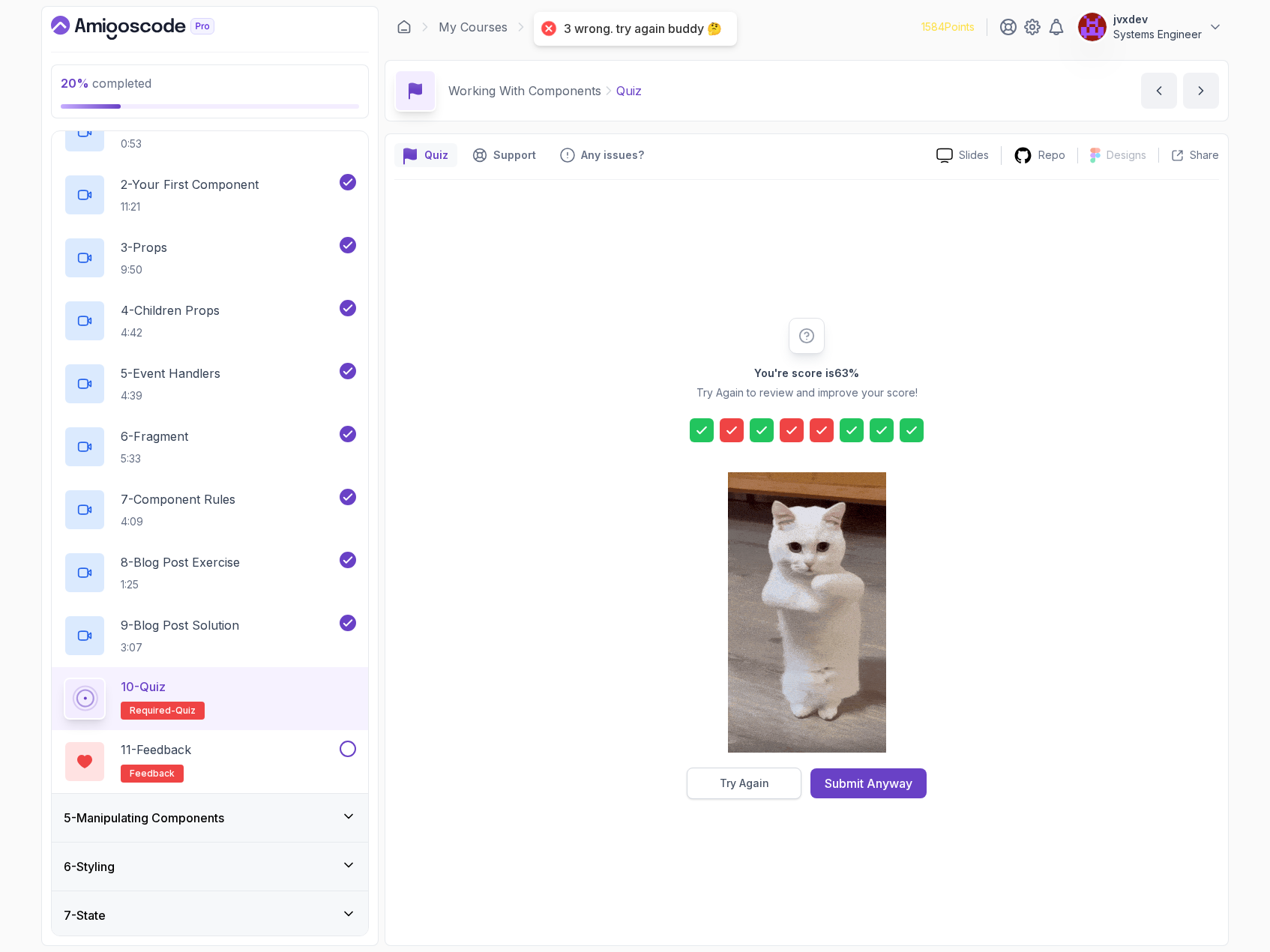
click at [759, 788] on div "Try Again" at bounding box center [745, 784] width 49 height 15
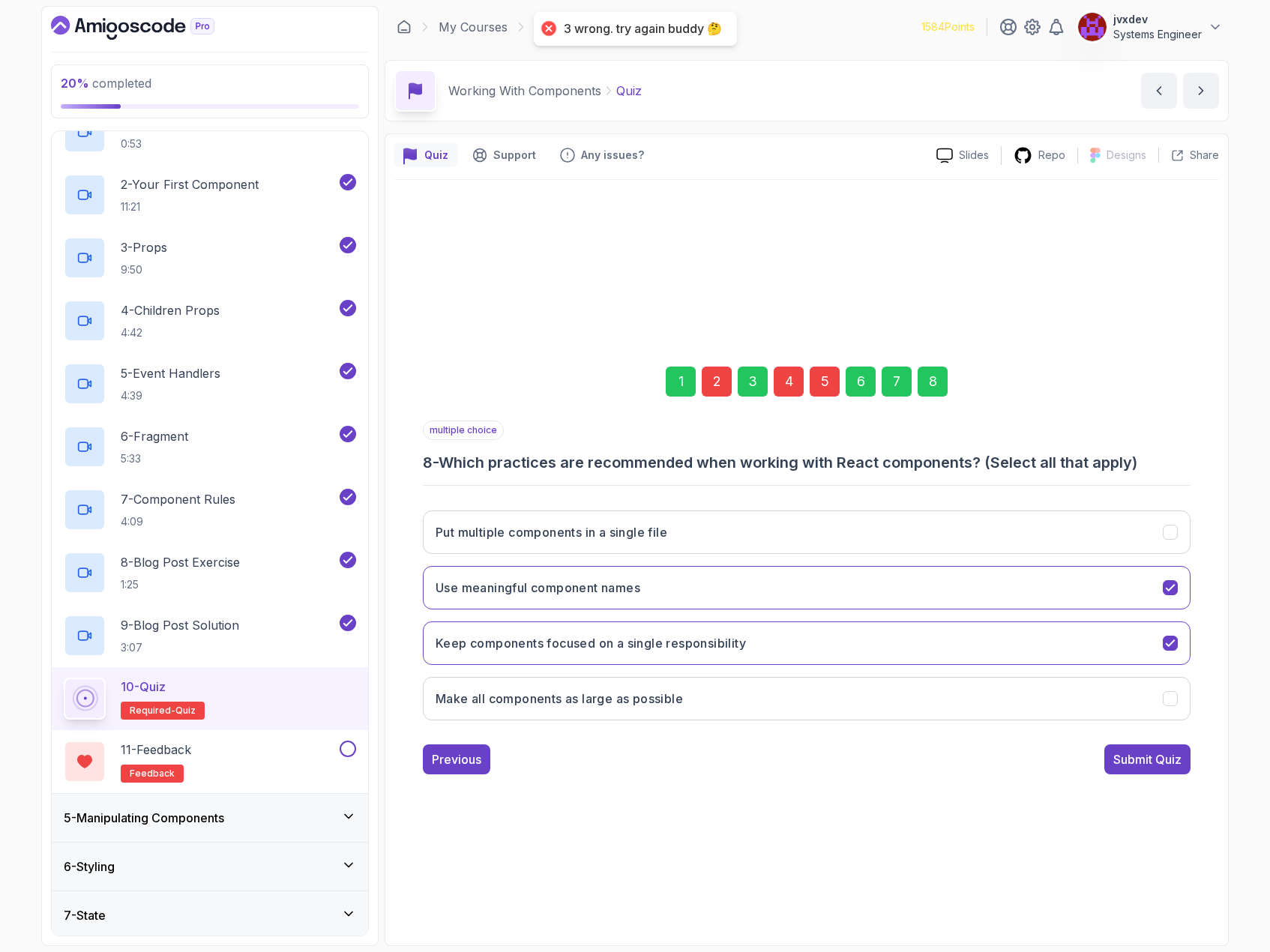
click at [714, 375] on div "2" at bounding box center [716, 381] width 30 height 30
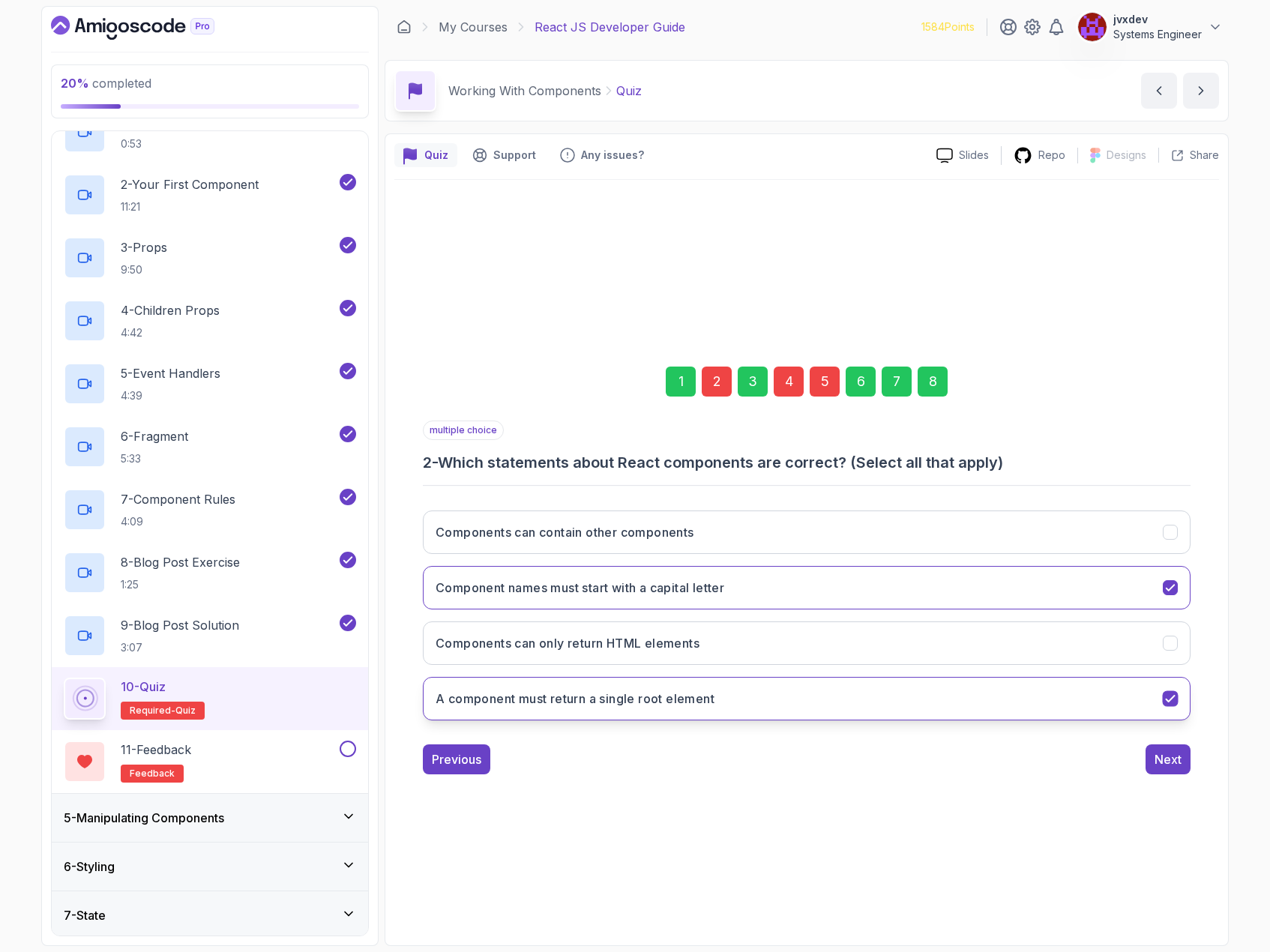
click at [1163, 705] on button "A component must return a single root element" at bounding box center [807, 699] width 768 height 44
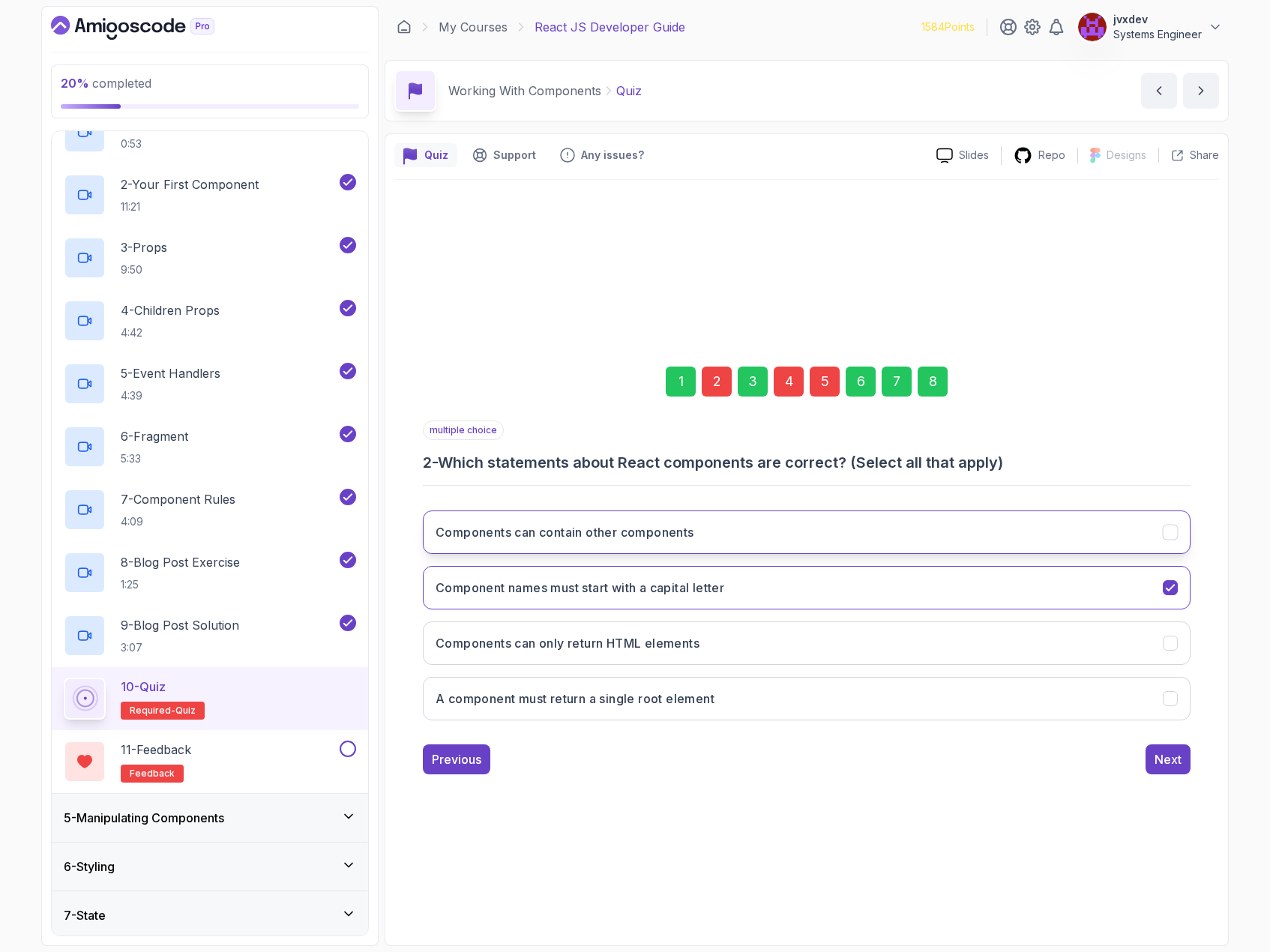
click at [1171, 545] on button "Components can contain other components" at bounding box center [807, 532] width 768 height 44
click at [1177, 767] on div "Next" at bounding box center [1169, 759] width 27 height 18
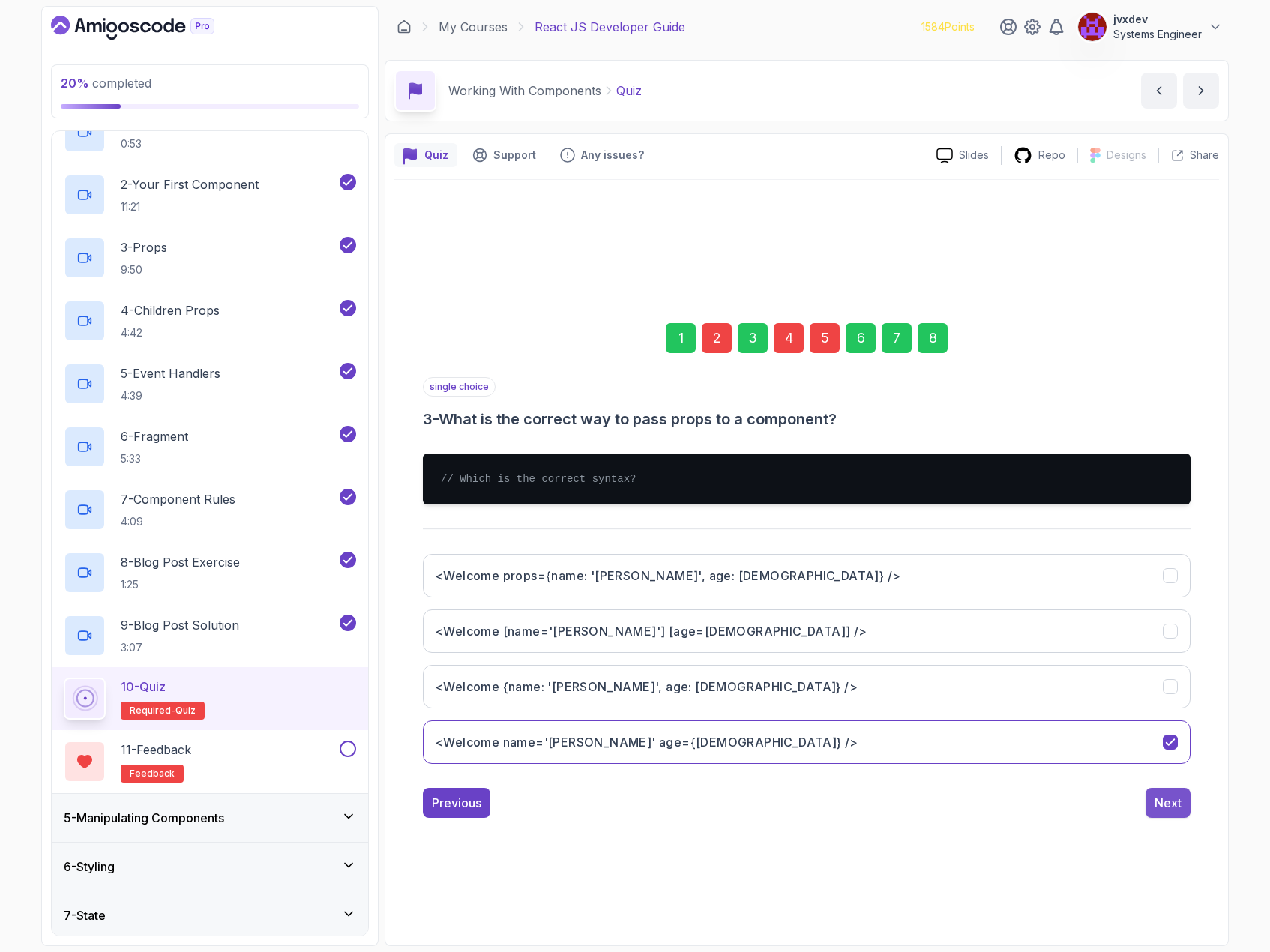
click at [1172, 804] on div "Next" at bounding box center [1169, 803] width 27 height 18
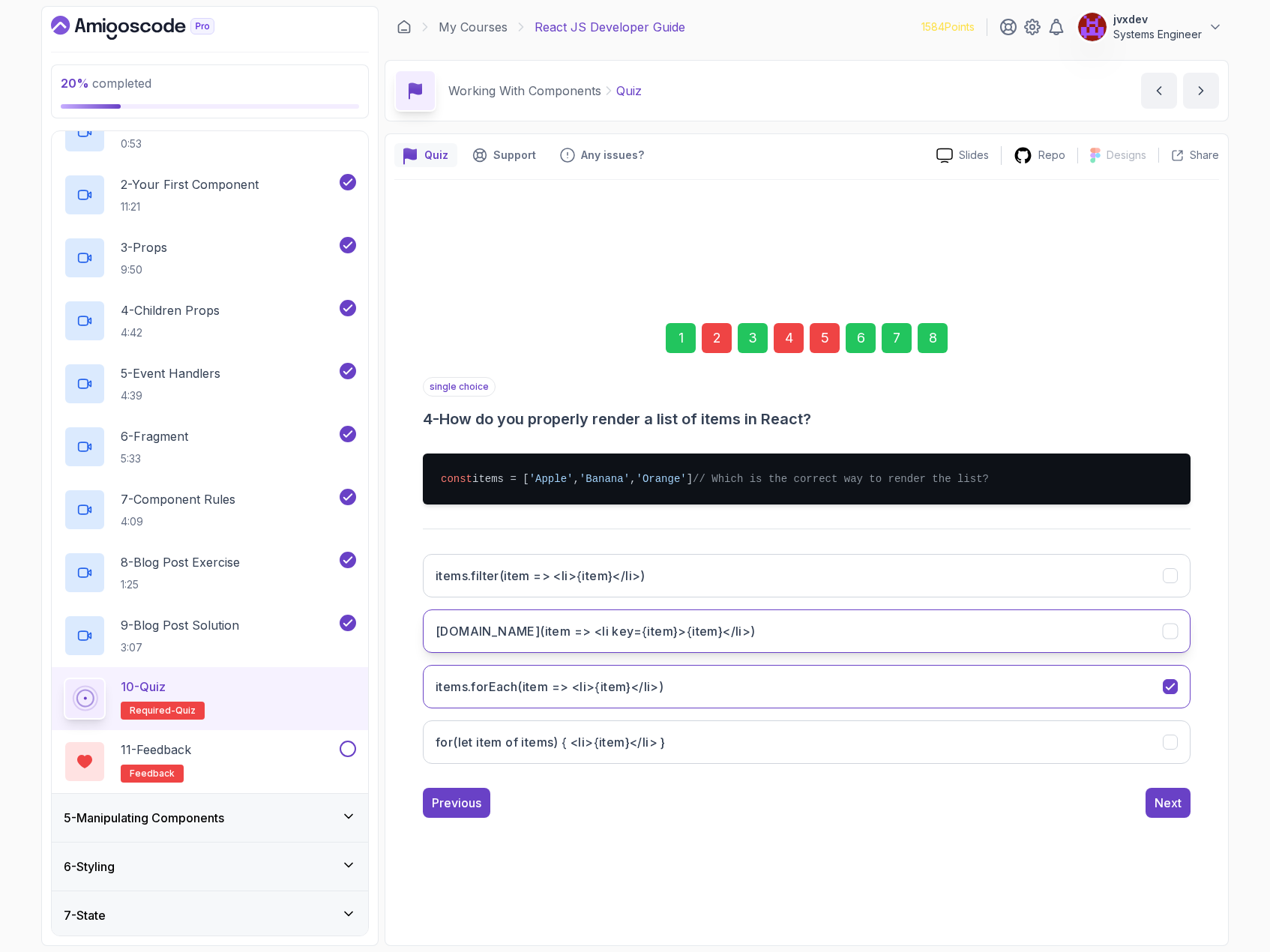
click at [1174, 638] on icon "items.map(item => <li key={item}>{item}</li>)" at bounding box center [1170, 630] width 14 height 15
click at [1177, 804] on div "Next" at bounding box center [1169, 803] width 27 height 18
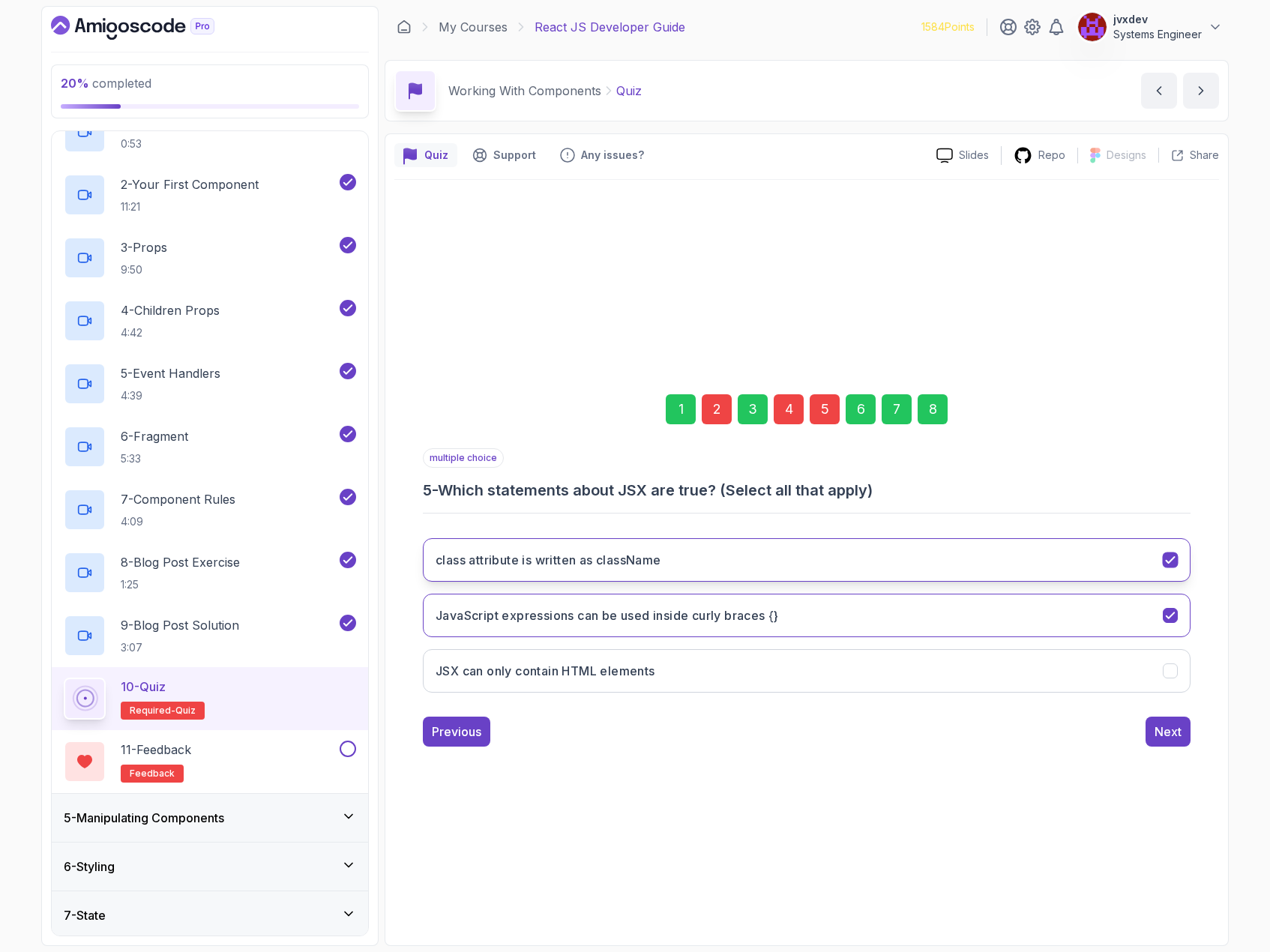
click at [1177, 560] on icon "class attribute is written as className" at bounding box center [1170, 560] width 14 height 15
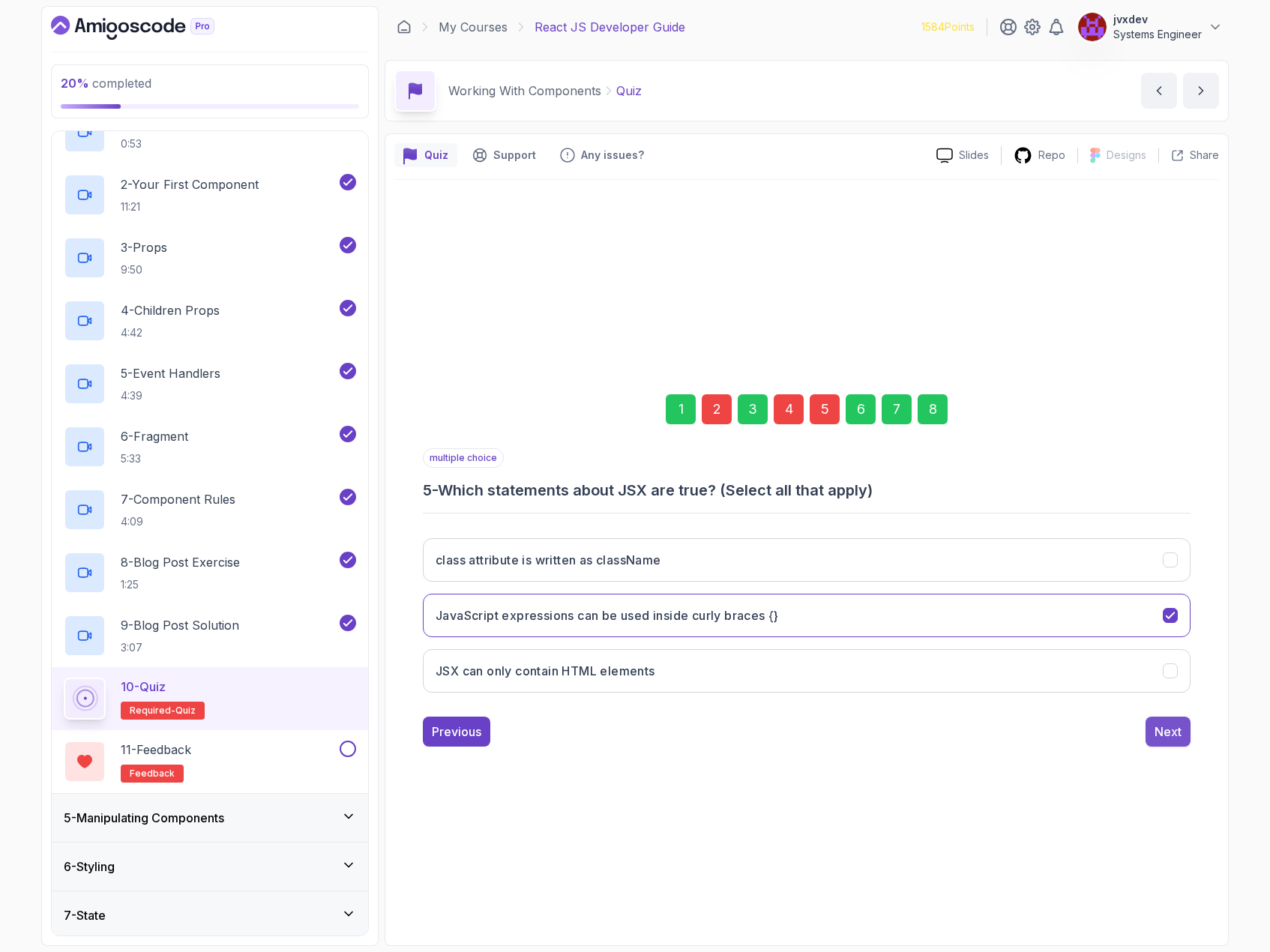
click at [1177, 723] on button "Next" at bounding box center [1168, 731] width 45 height 30
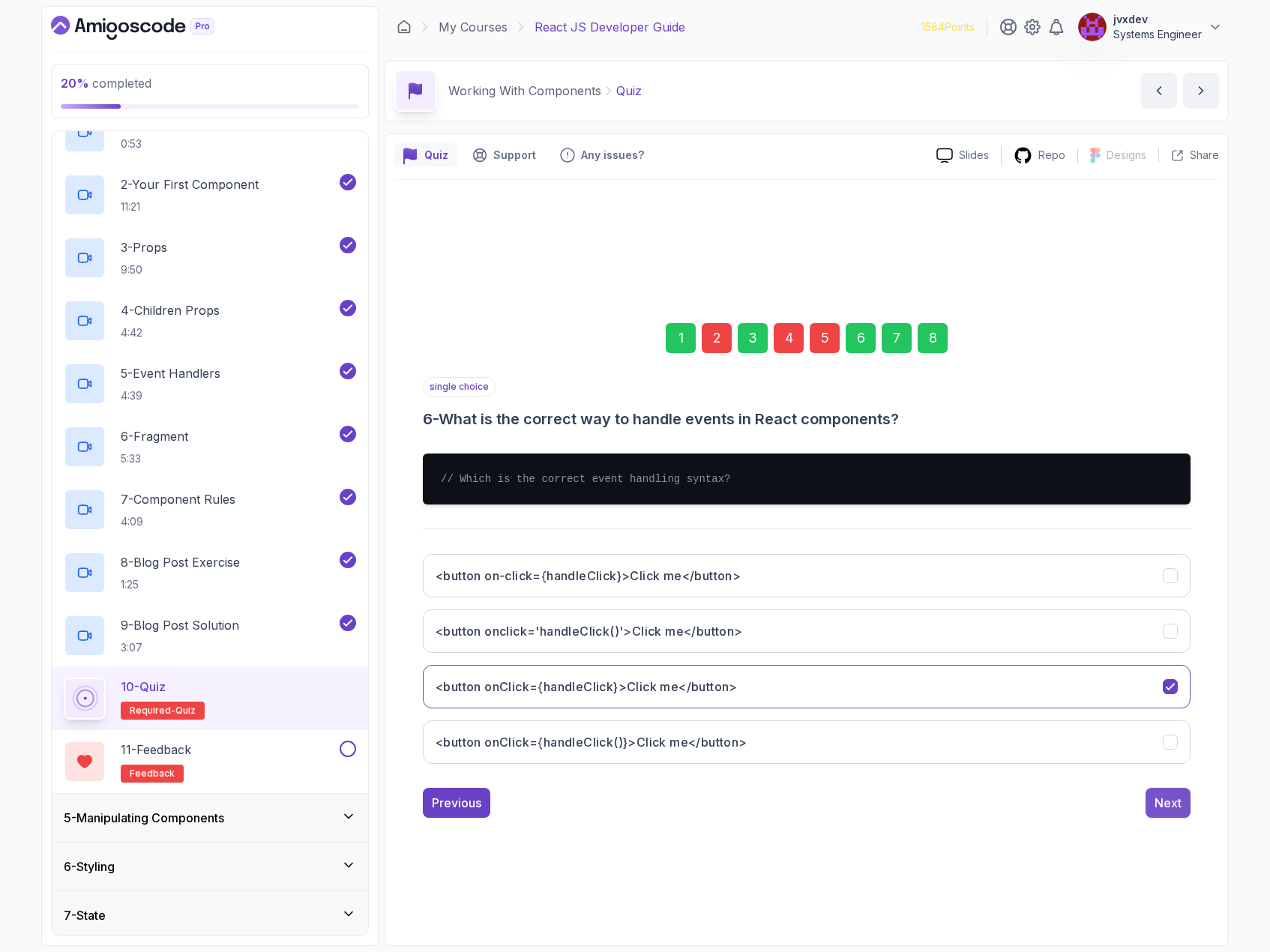
click at [1181, 810] on button "Next" at bounding box center [1168, 803] width 45 height 30
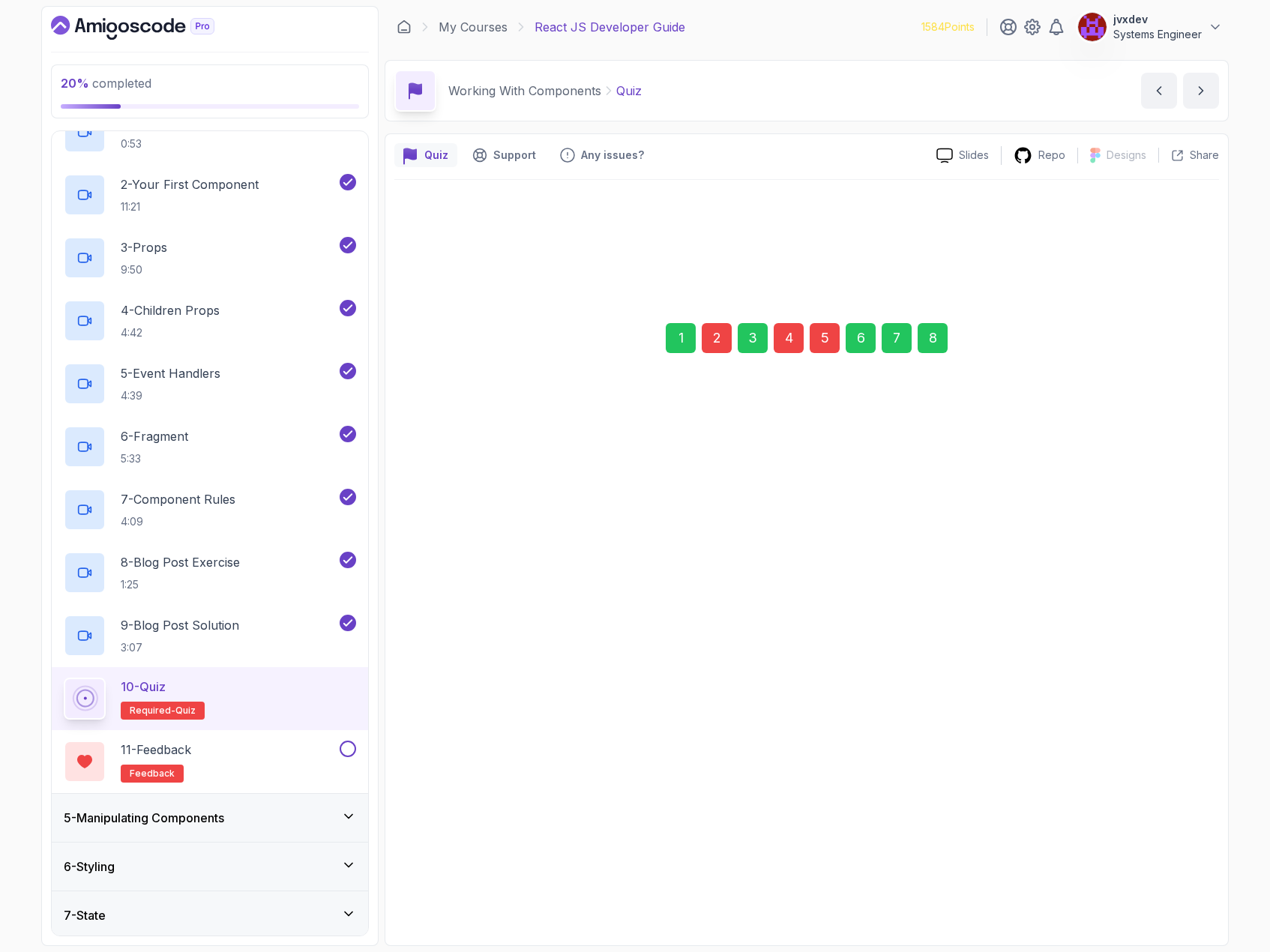
click at [1181, 810] on div "Next" at bounding box center [1169, 803] width 27 height 18
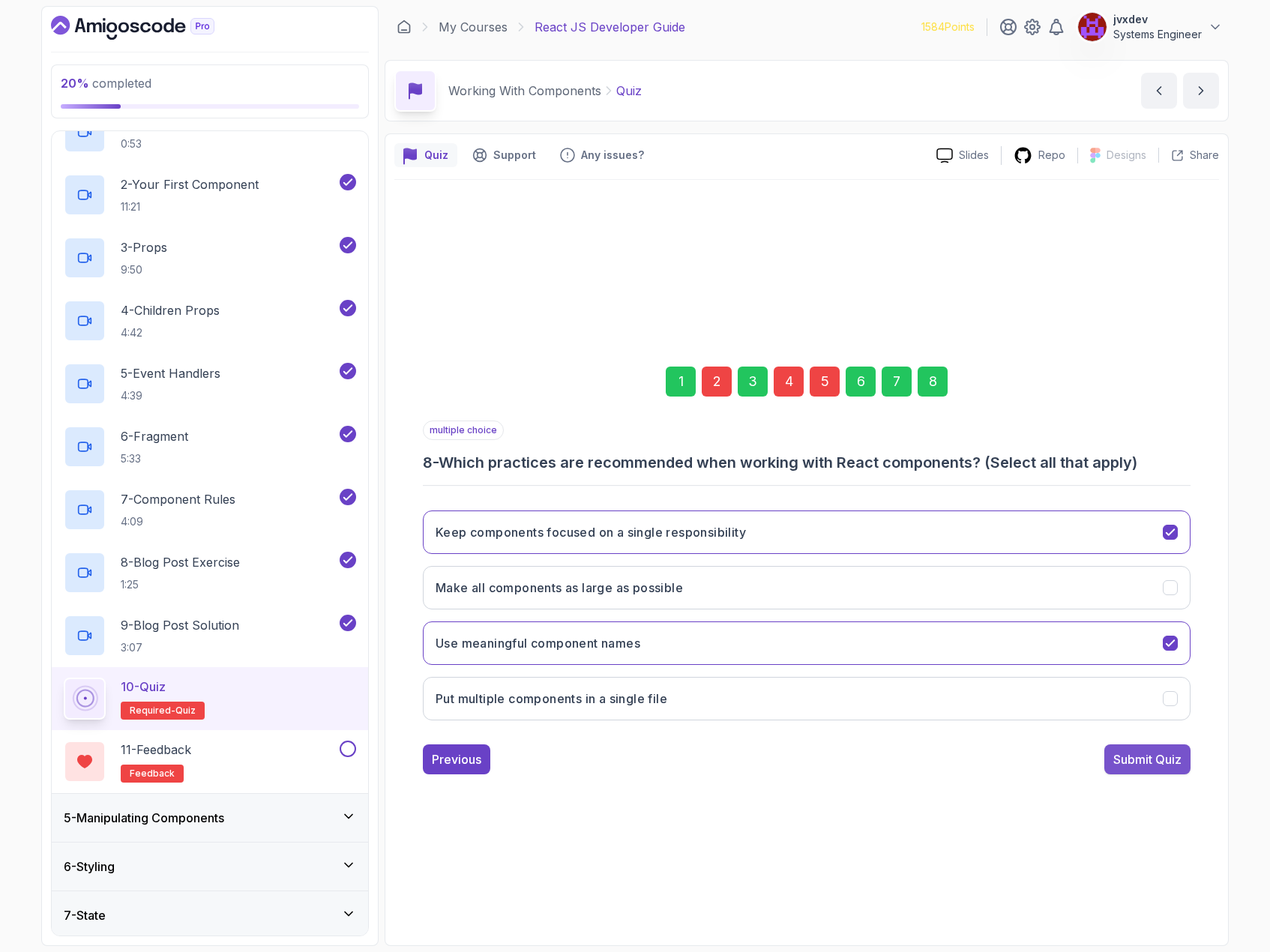
click at [1169, 766] on div "Submit Quiz" at bounding box center [1147, 759] width 68 height 18
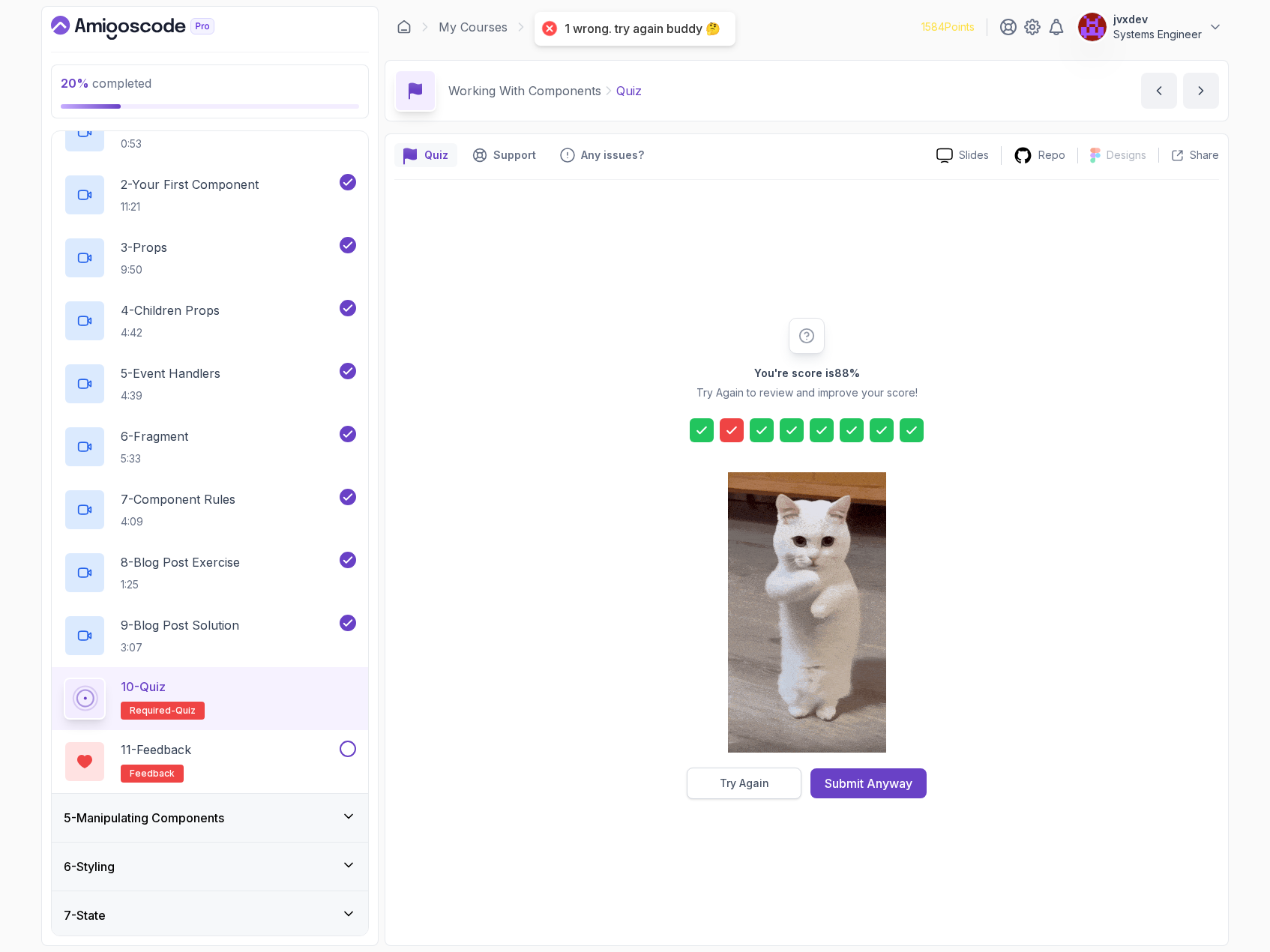
click at [774, 789] on button "Try Again" at bounding box center [744, 783] width 115 height 32
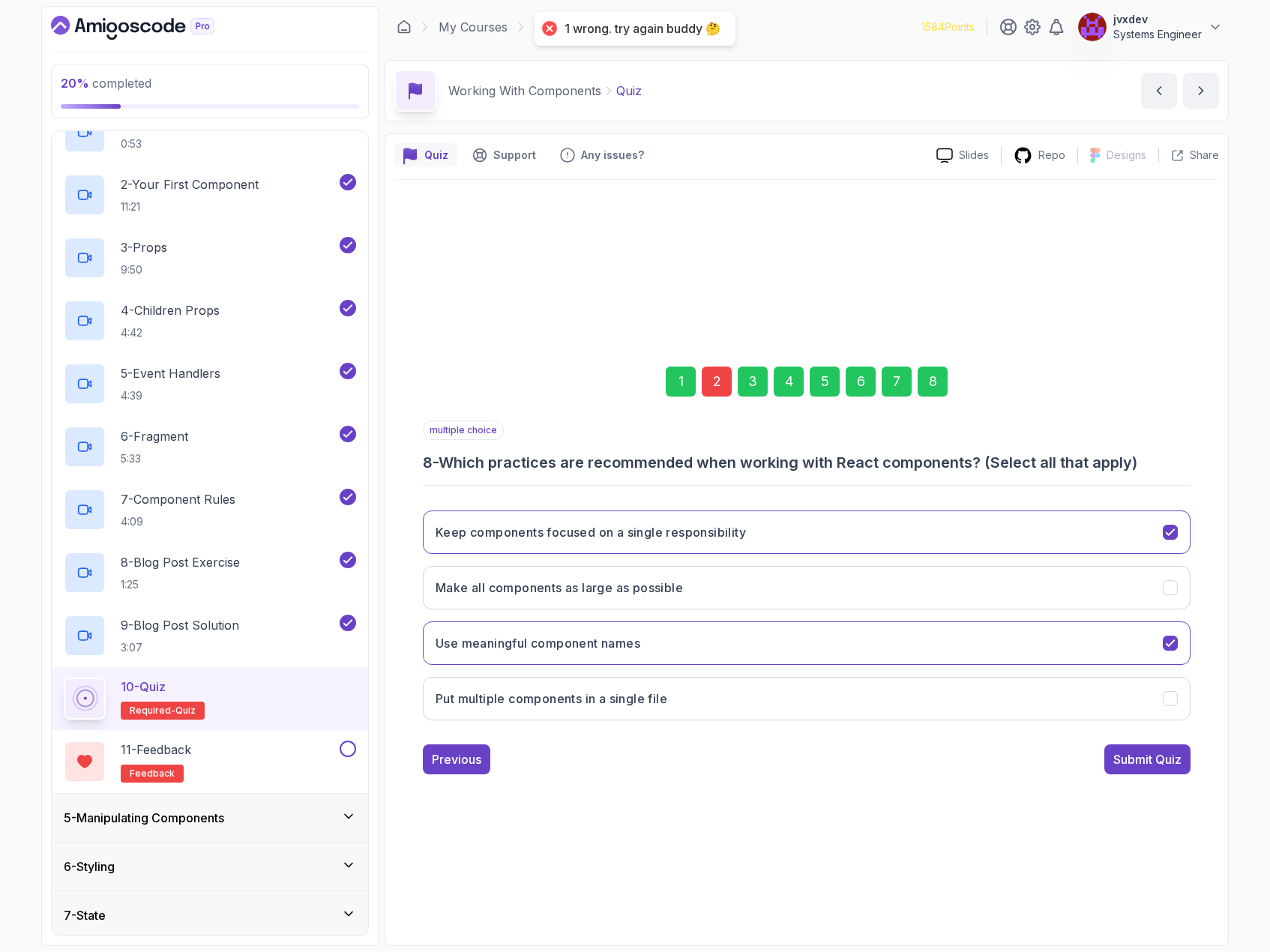
click at [723, 375] on div "2" at bounding box center [716, 381] width 30 height 30
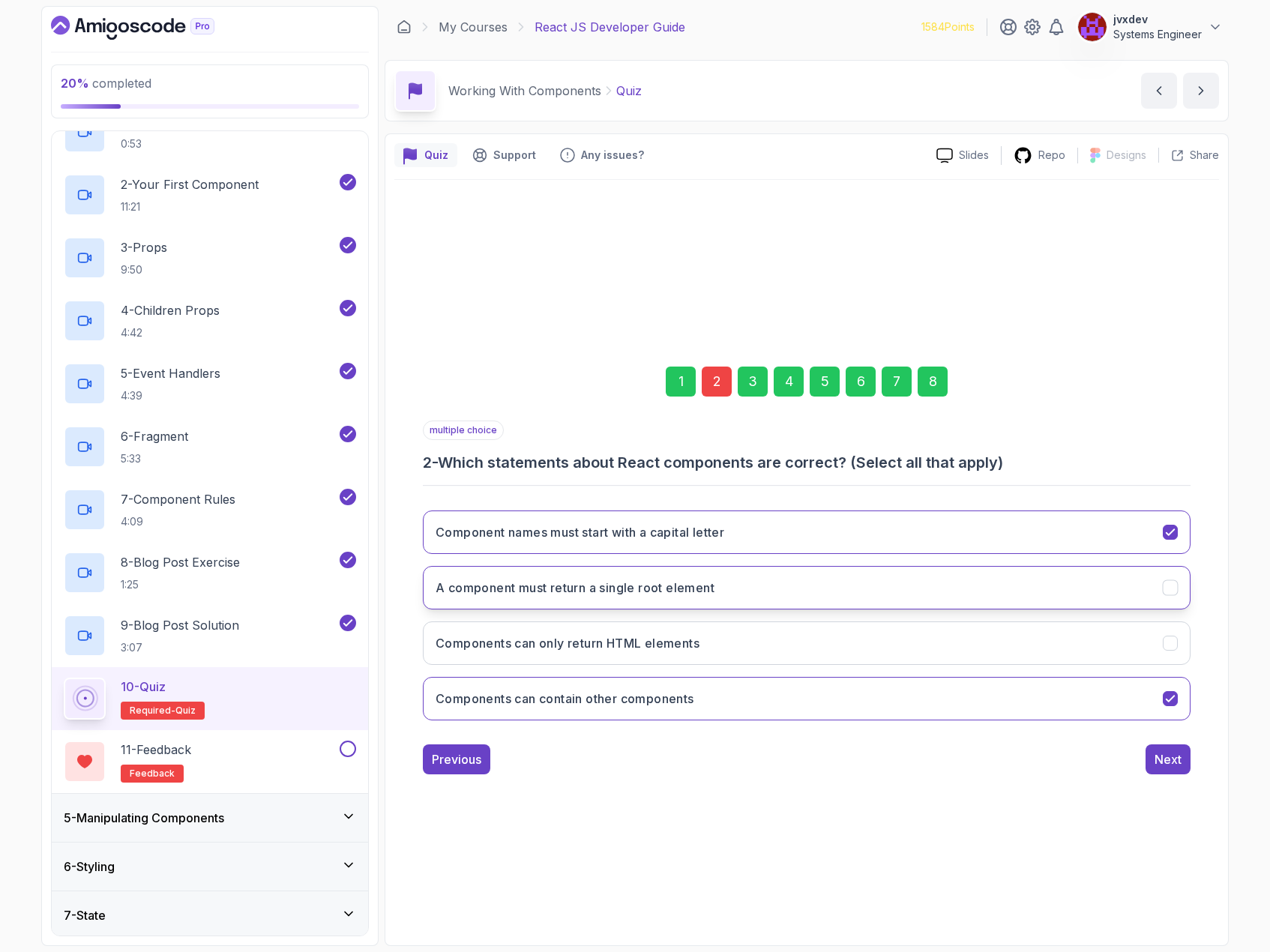
click at [1174, 586] on icon "A component must return a single root element" at bounding box center [1170, 588] width 9 height 6
click at [1181, 760] on div "Next" at bounding box center [1169, 759] width 27 height 18
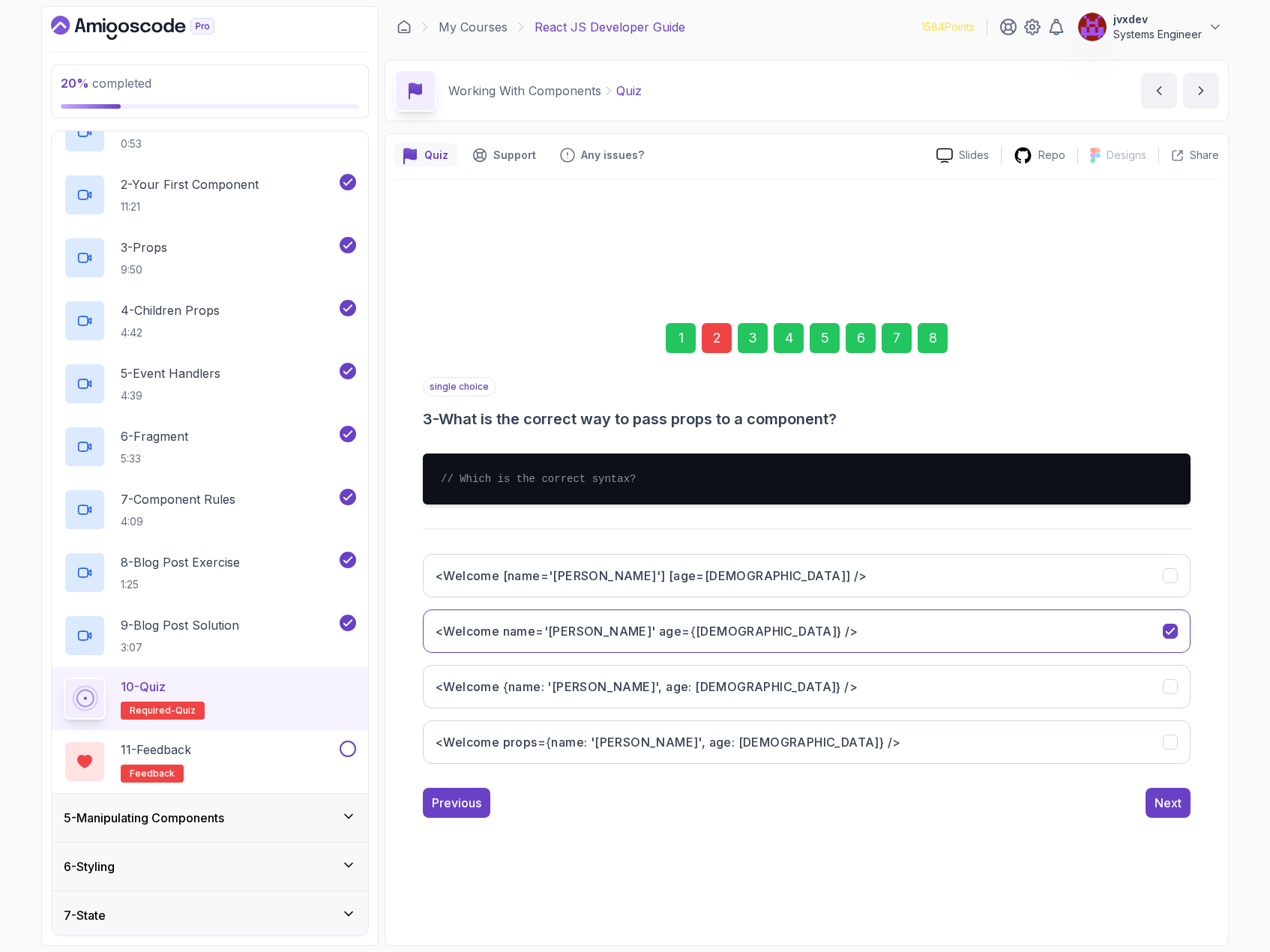
click at [936, 330] on div "8" at bounding box center [932, 338] width 30 height 30
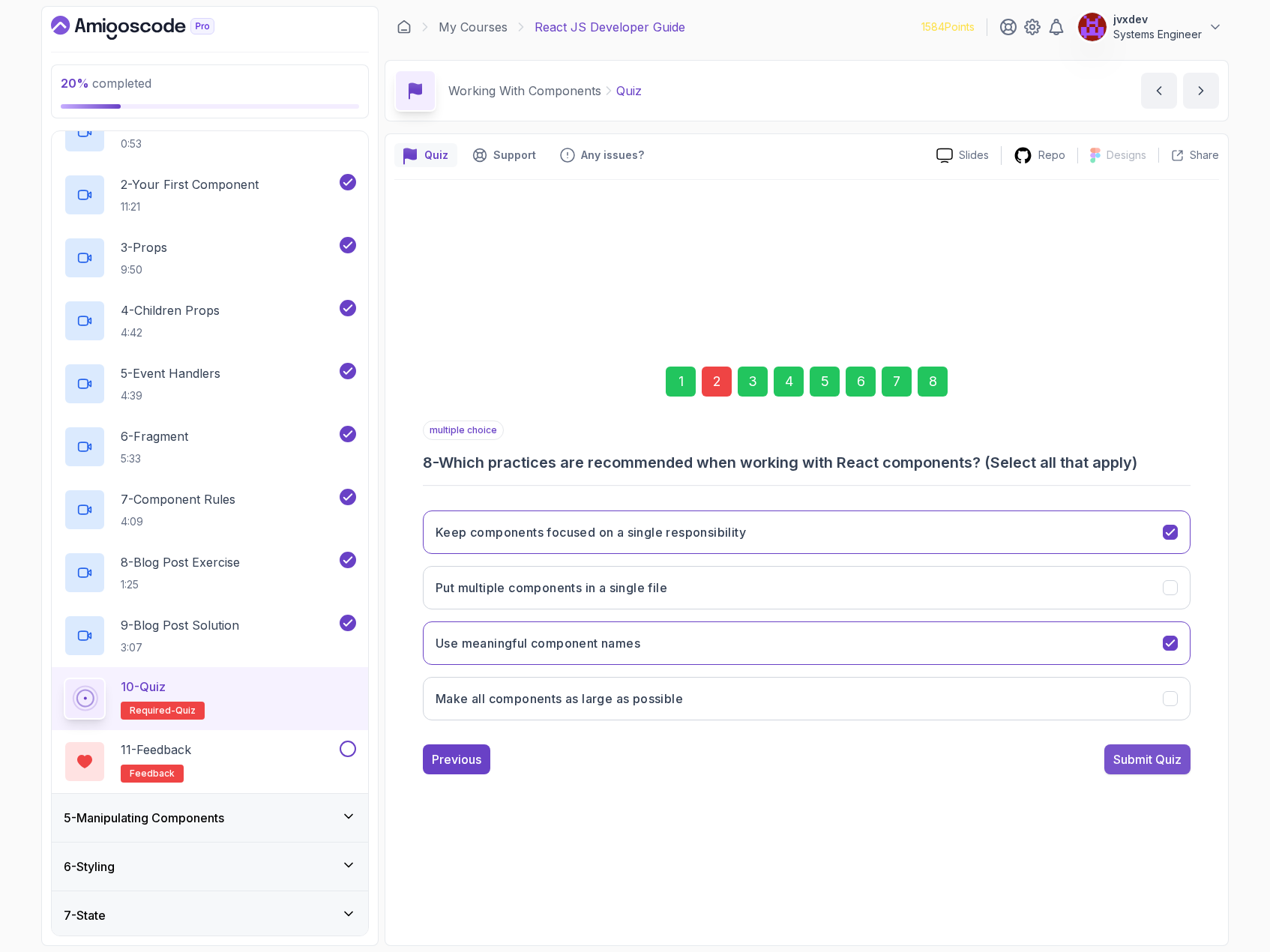
click at [1162, 758] on div "Submit Quiz" at bounding box center [1147, 759] width 68 height 18
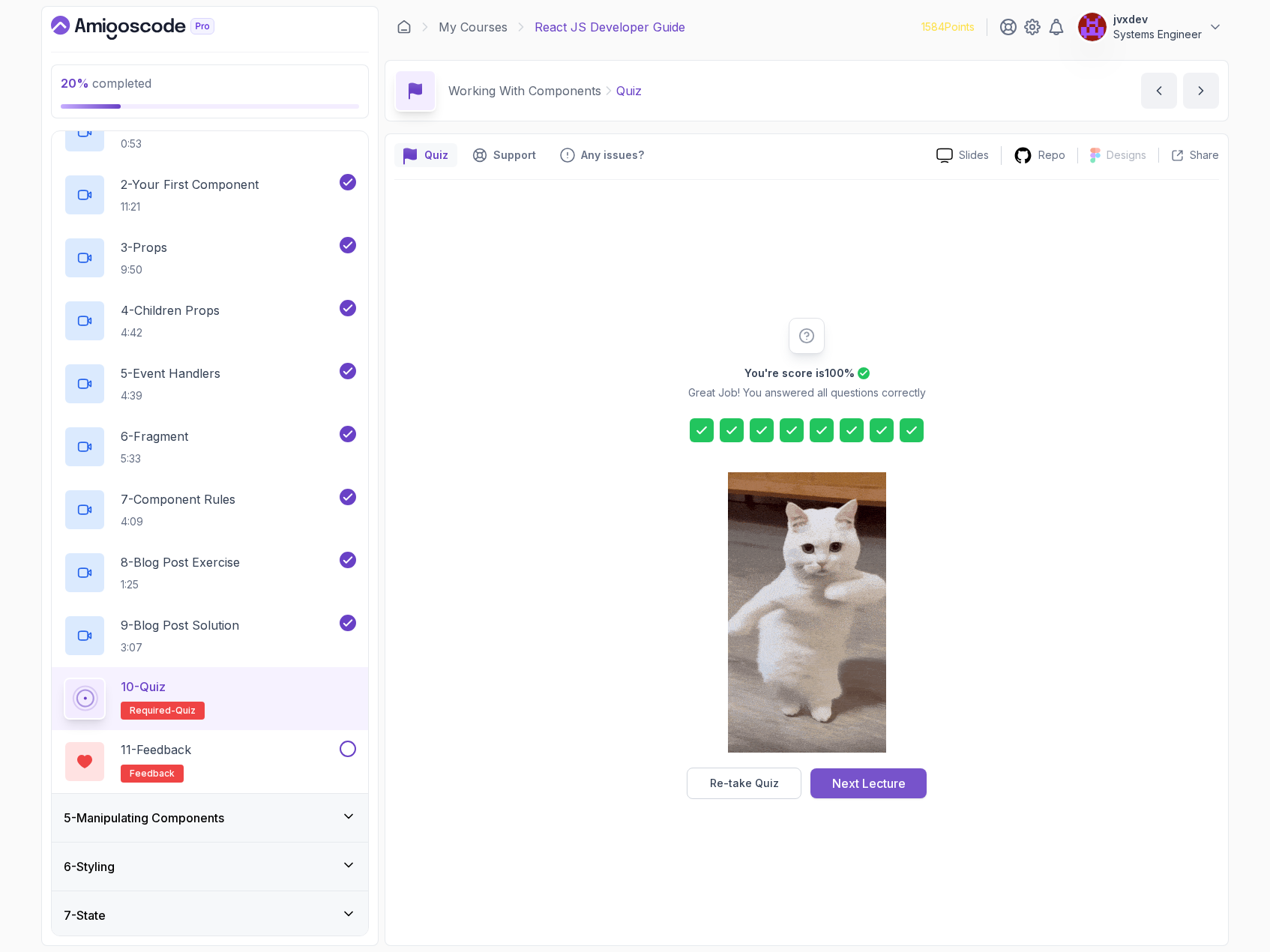
click at [857, 789] on div "Next Lecture" at bounding box center [869, 783] width 73 height 18
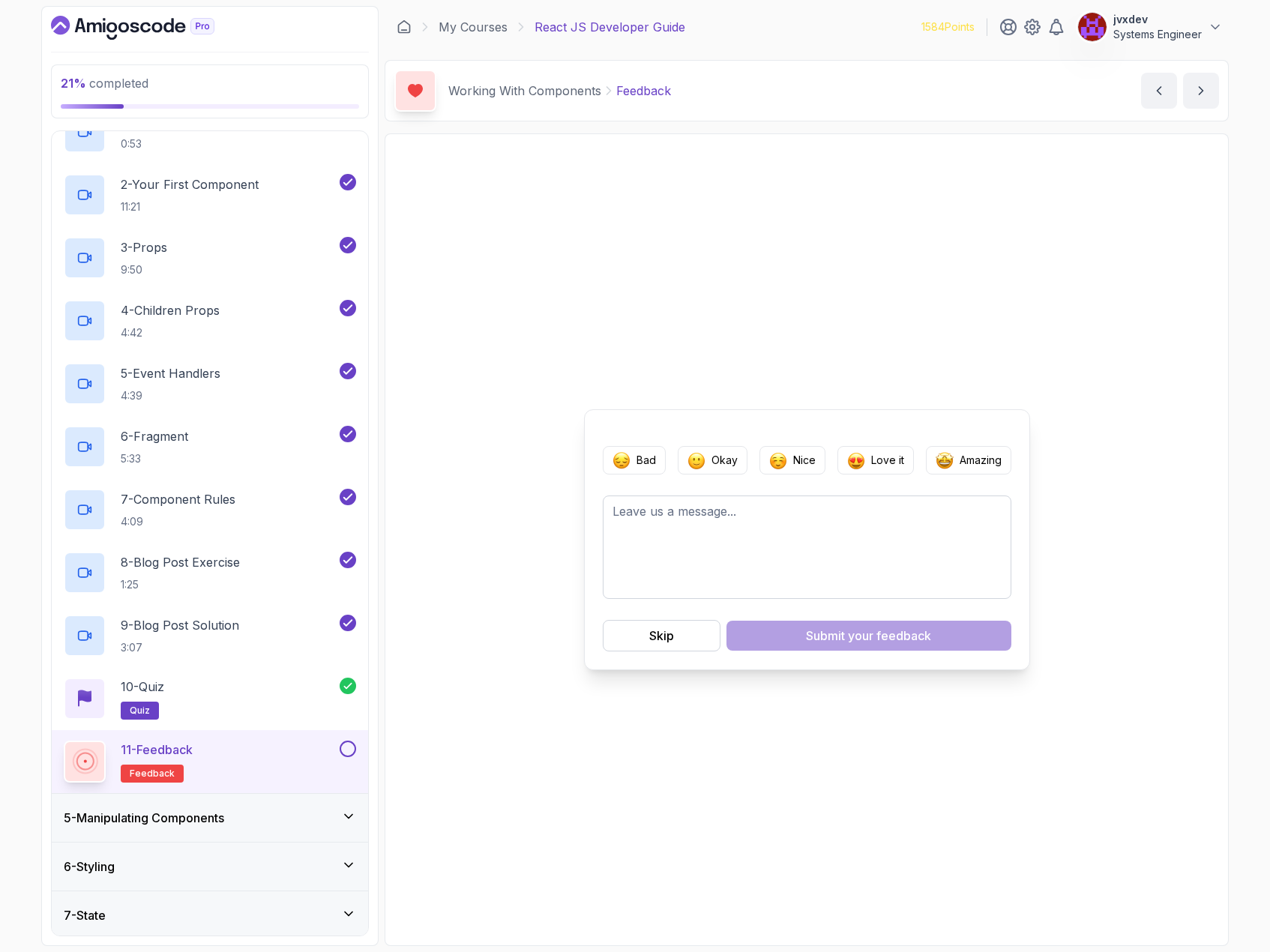
click at [345, 746] on button at bounding box center [347, 749] width 16 height 16
click at [678, 639] on button "Skip" at bounding box center [662, 636] width 118 height 32
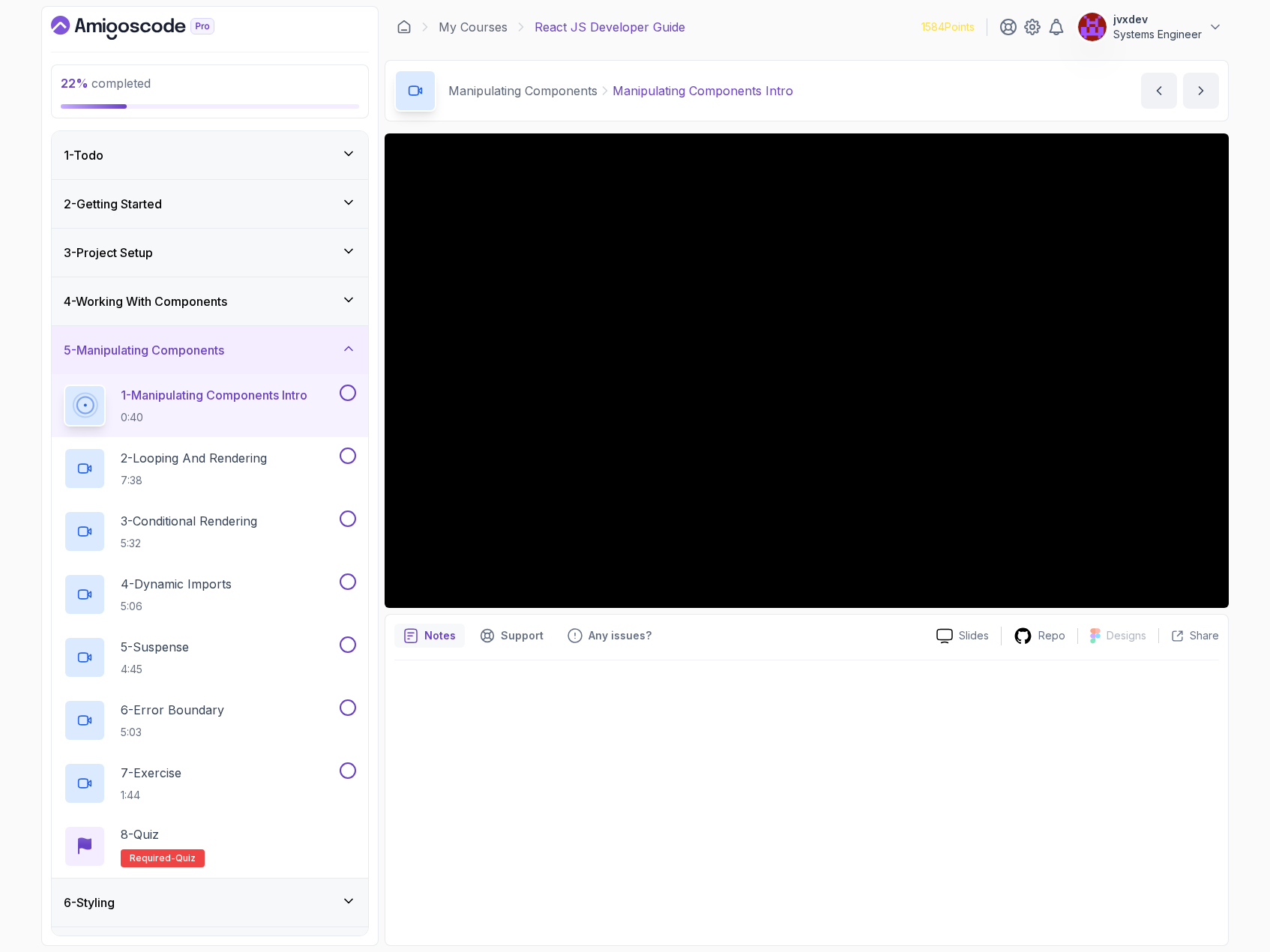
click at [333, 305] on div "4 - Working With Components" at bounding box center [210, 301] width 293 height 18
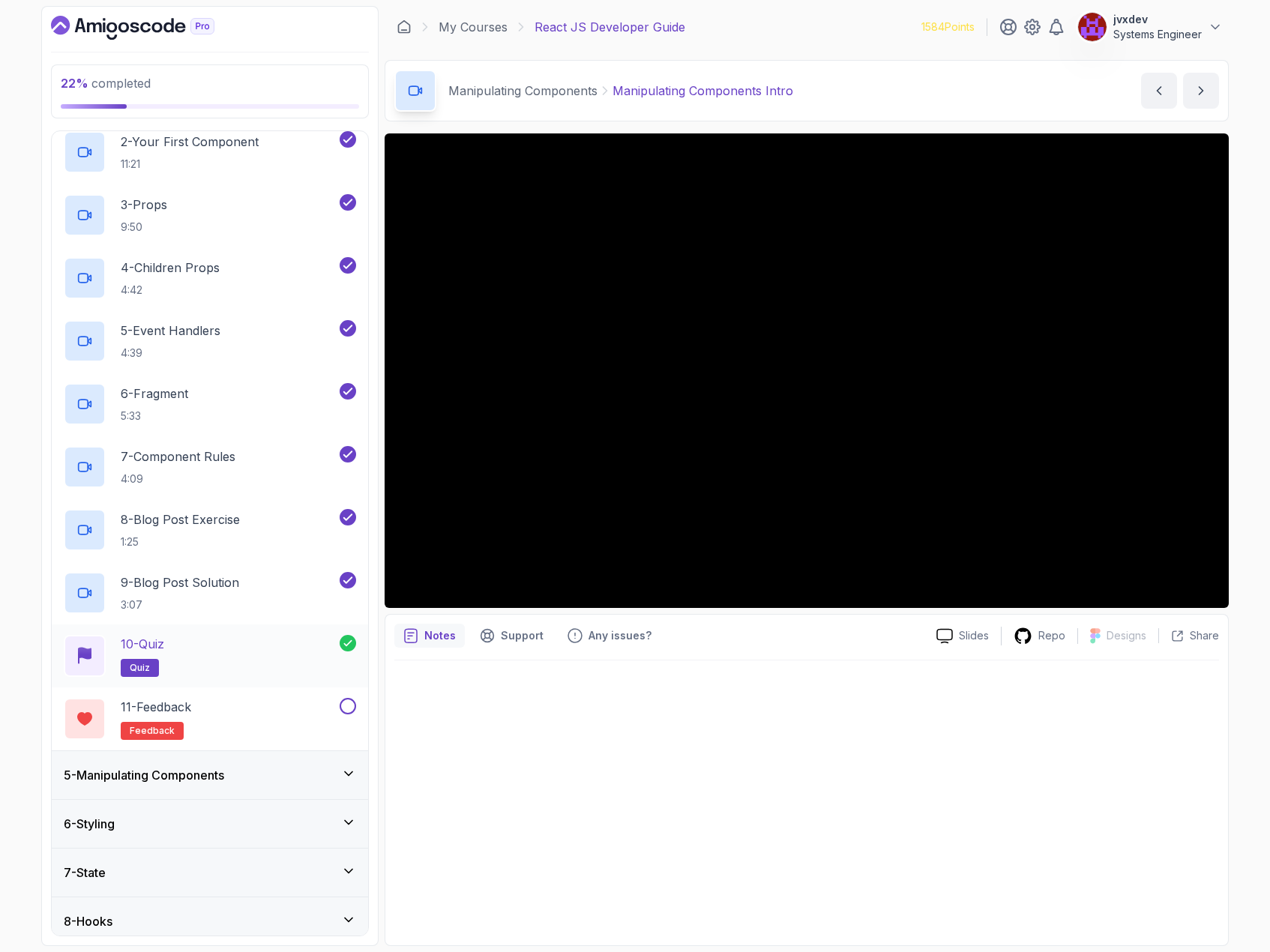
scroll to position [300, 0]
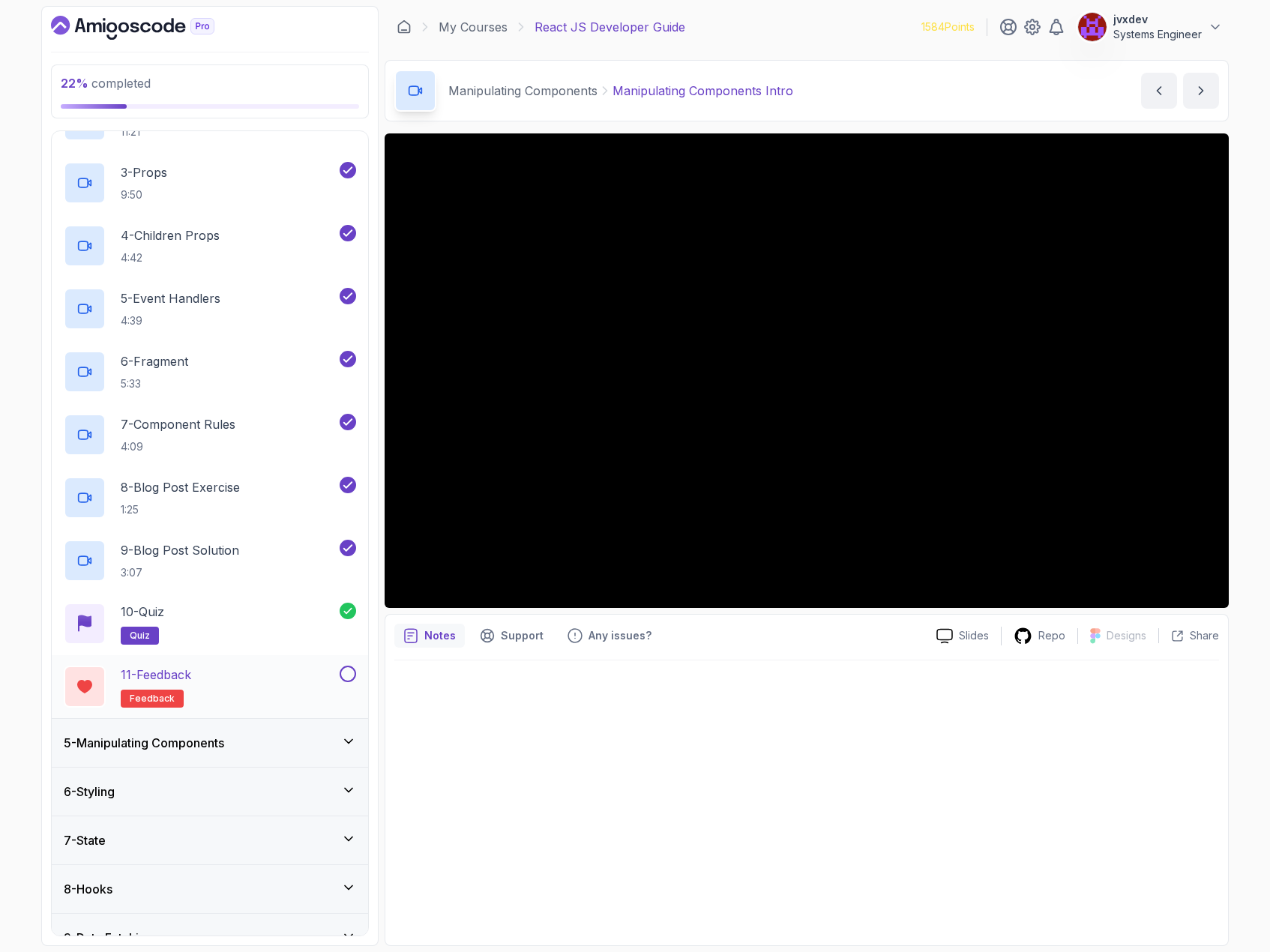
click at [346, 677] on button at bounding box center [347, 674] width 16 height 16
click at [351, 612] on icon at bounding box center [348, 611] width 12 height 12
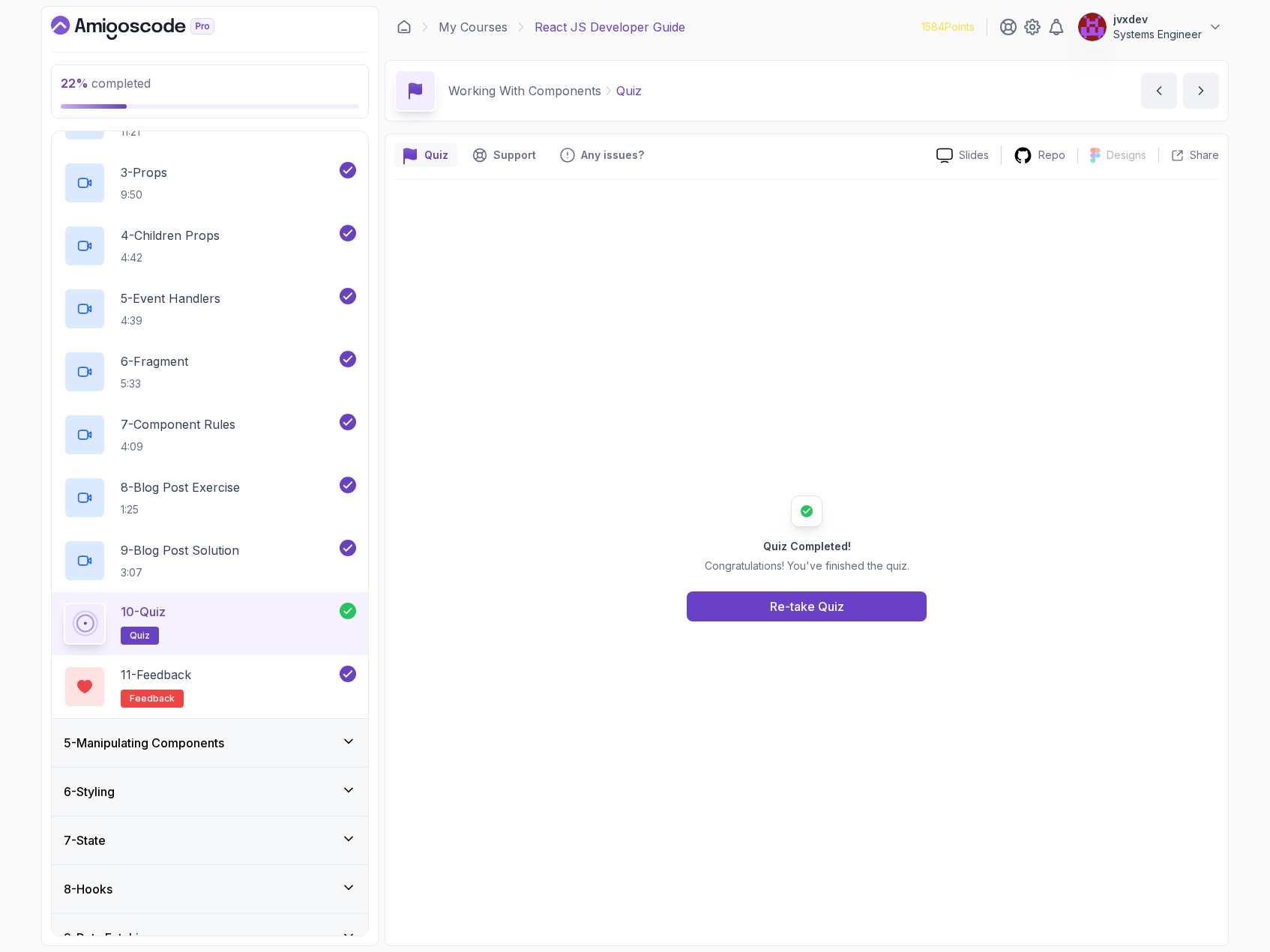
scroll to position [525, 0]
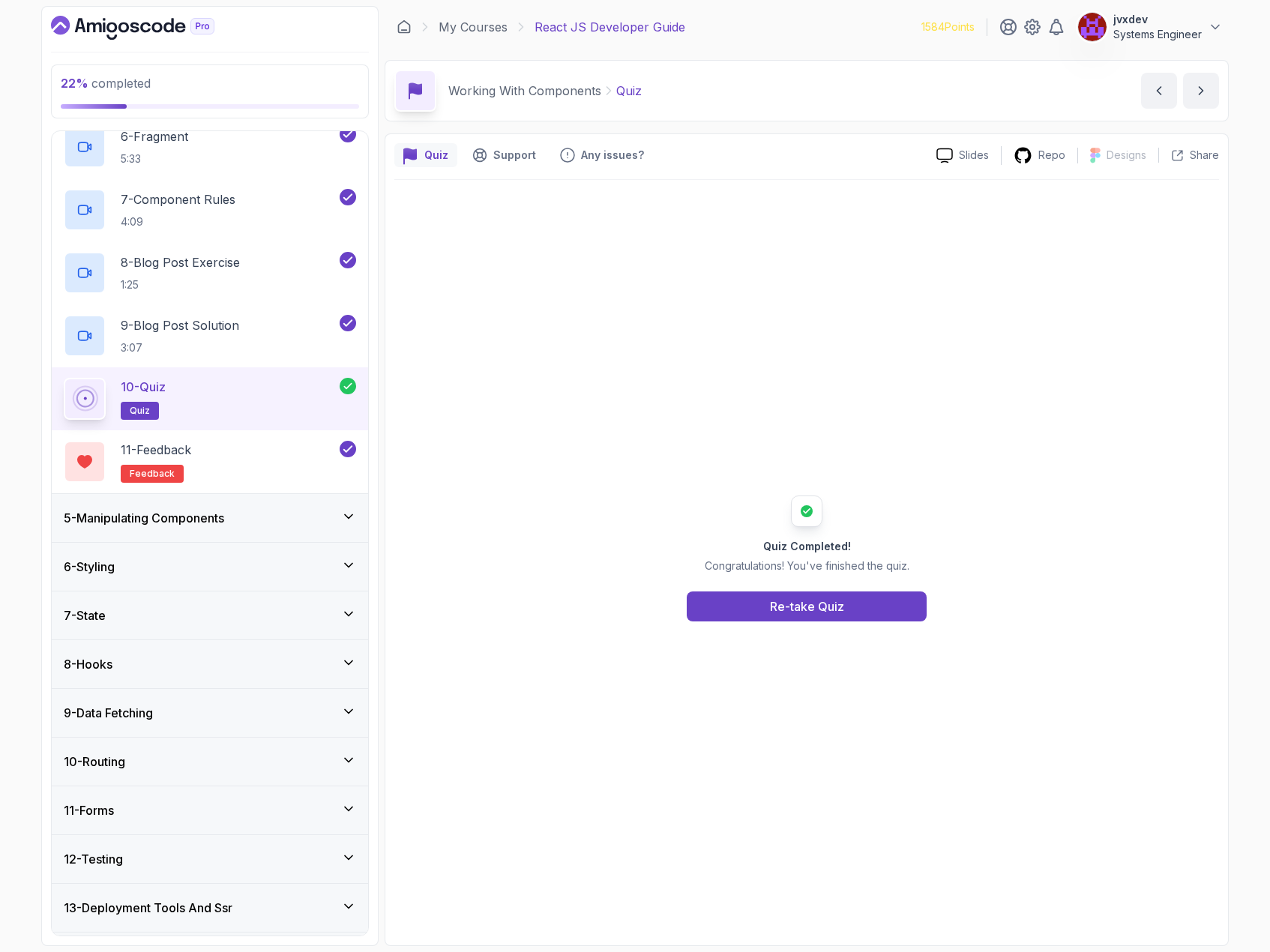
click at [349, 514] on icon at bounding box center [349, 517] width 15 height 15
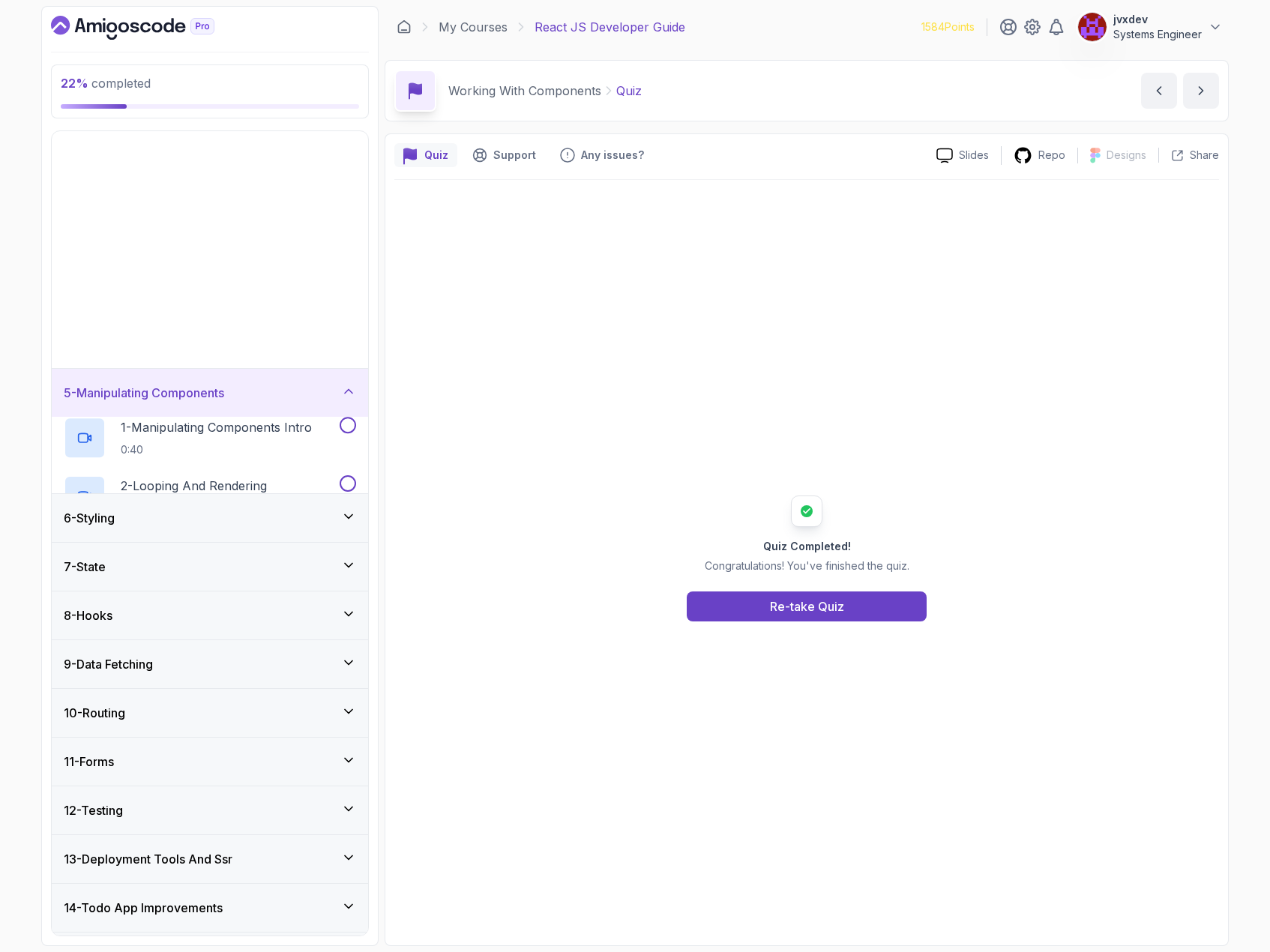
scroll to position [0, 0]
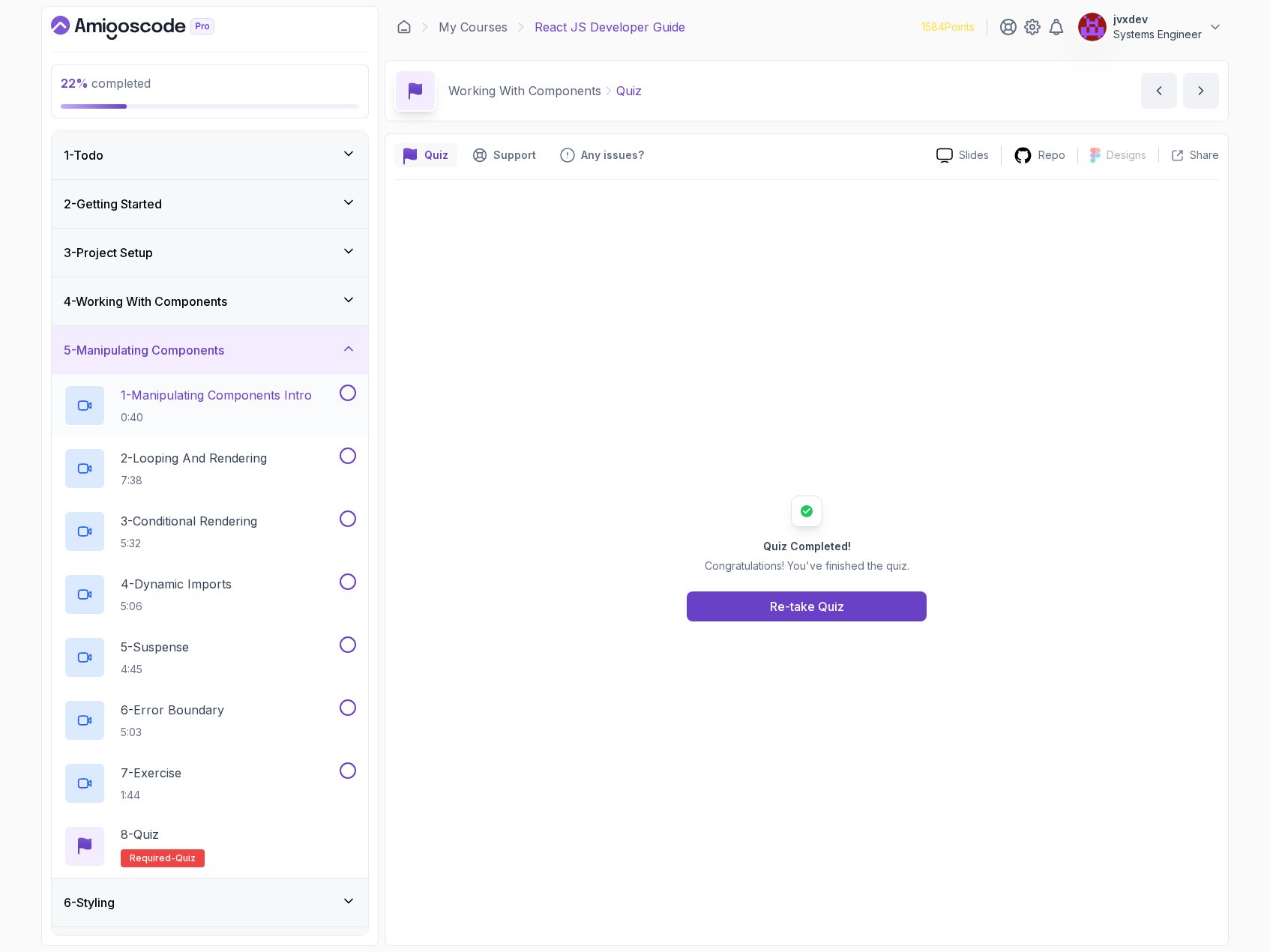
click at [258, 401] on p "1 - Manipulating Components Intro" at bounding box center [217, 395] width 191 height 18
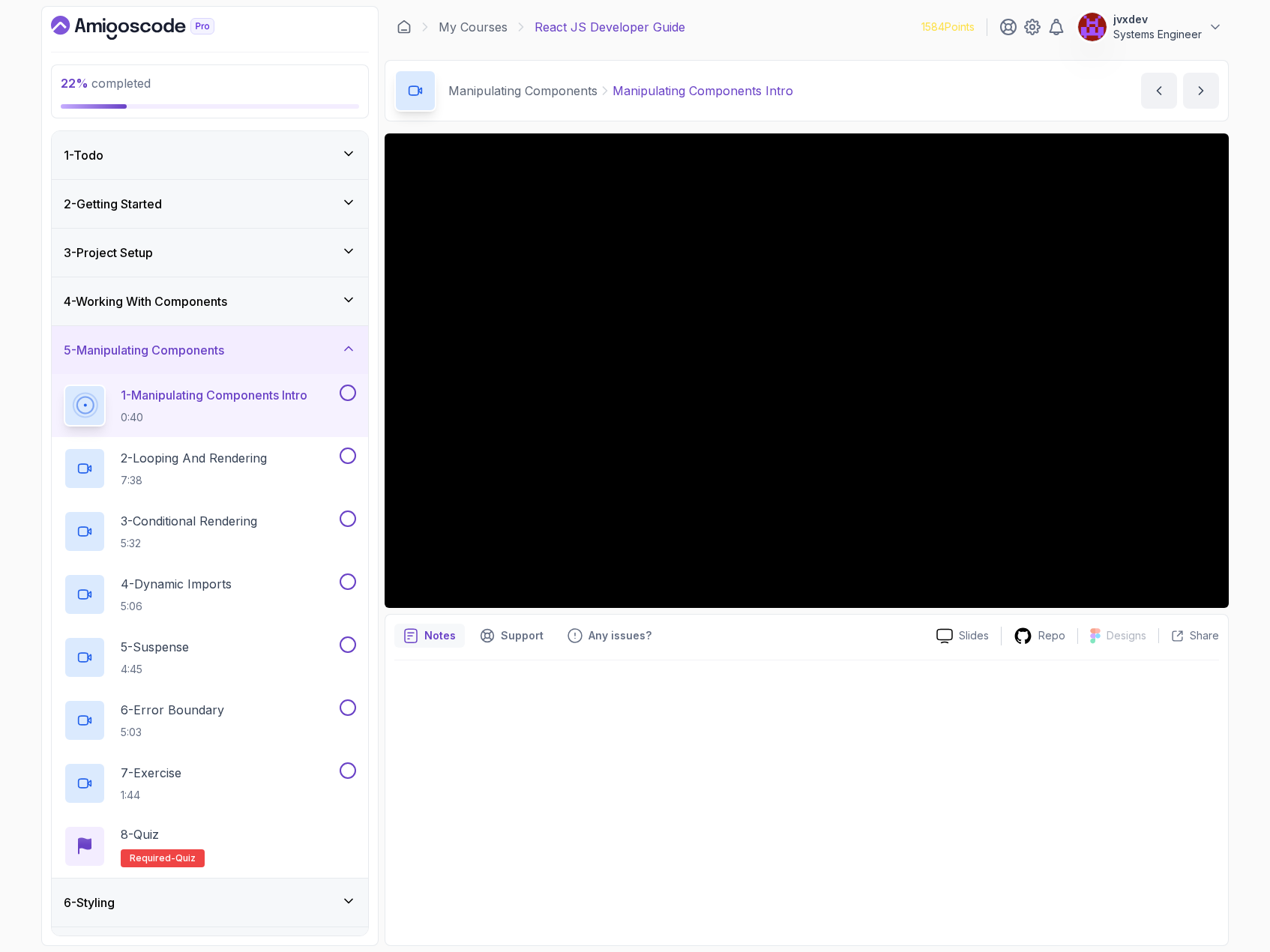
click at [934, 747] on div at bounding box center [806, 799] width 825 height 276
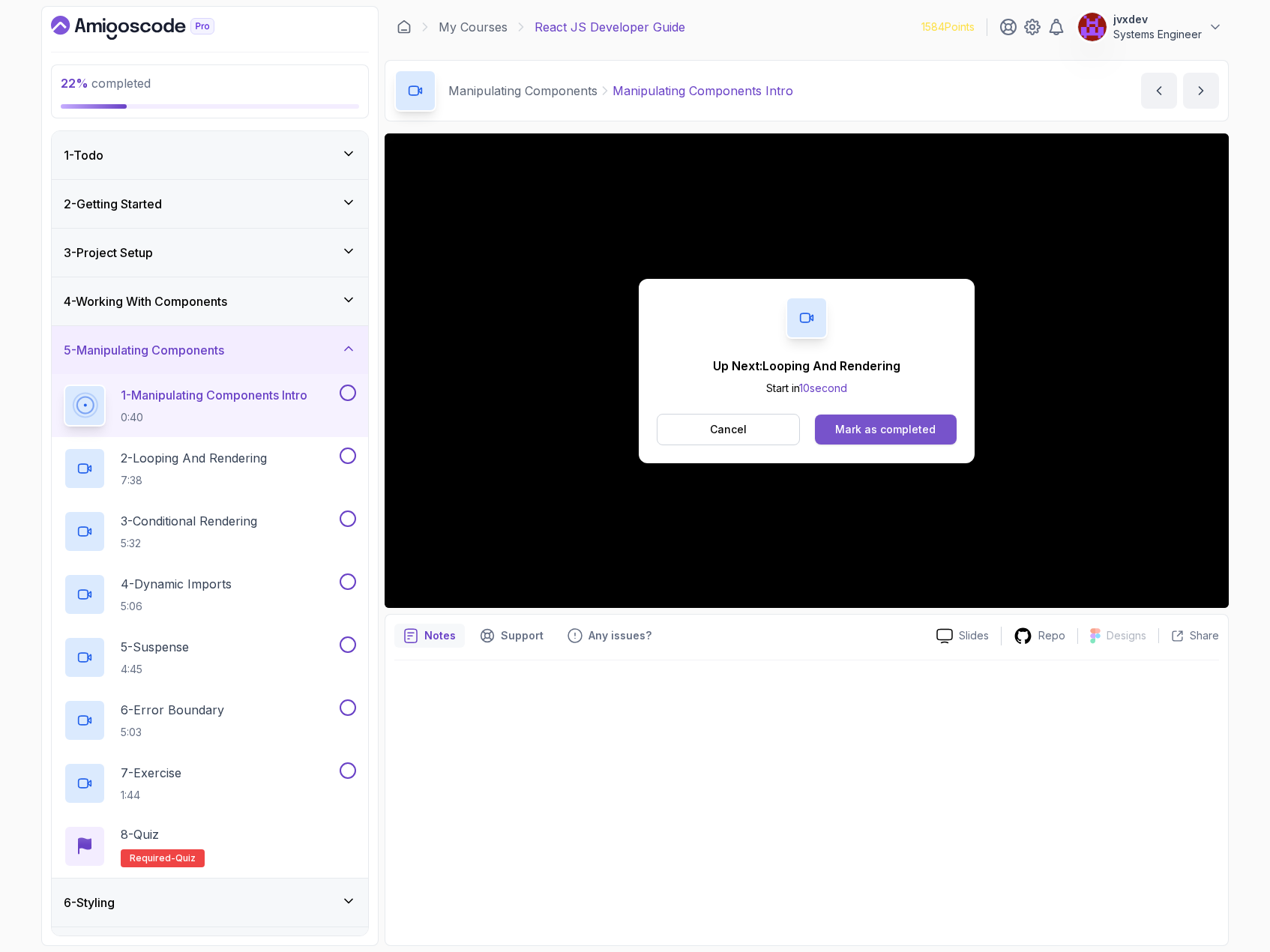
click at [861, 425] on div "Mark as completed" at bounding box center [885, 430] width 101 height 15
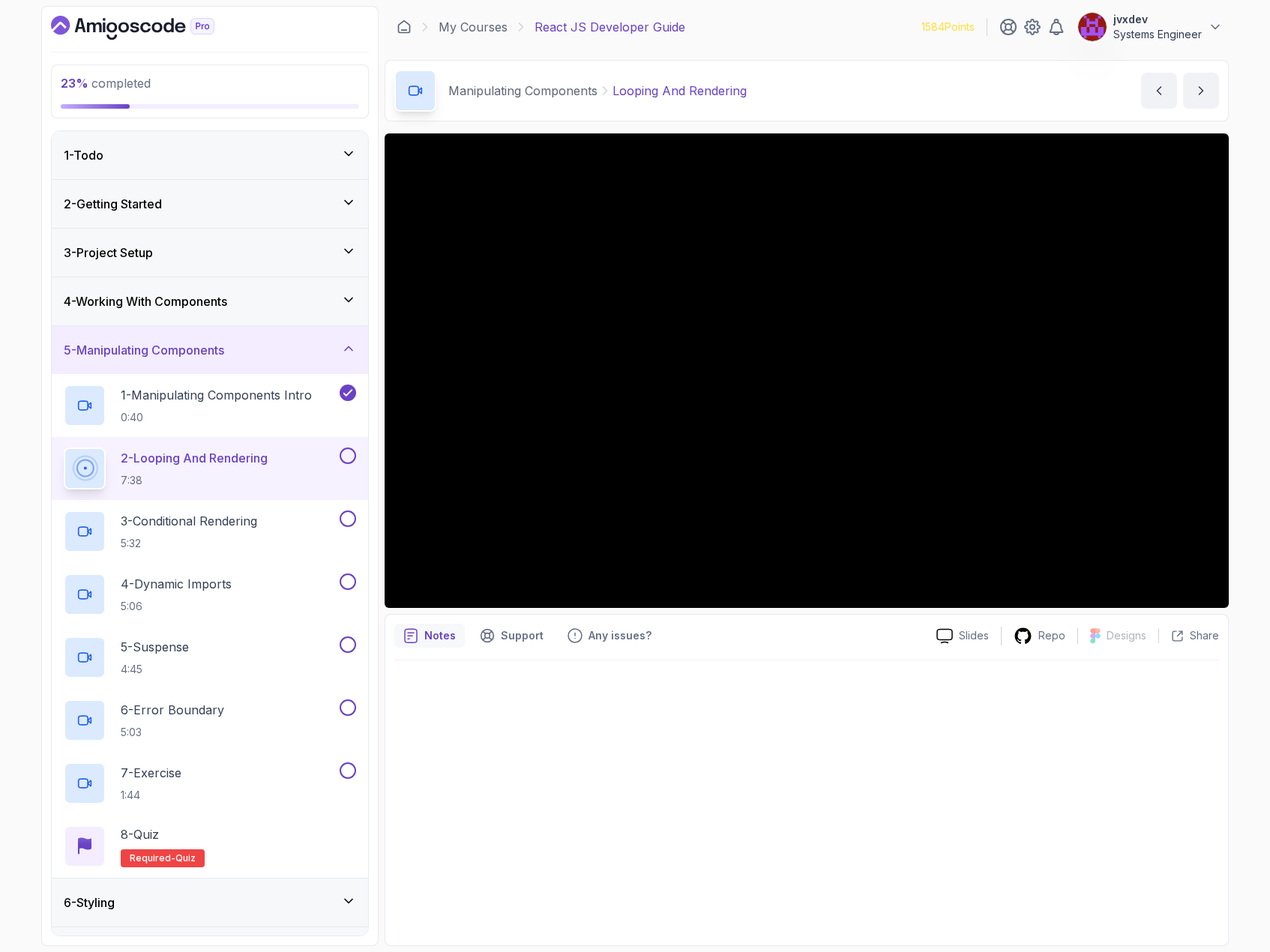
click at [557, 777] on div at bounding box center [806, 799] width 825 height 276
